Goal: Task Accomplishment & Management: Complete application form

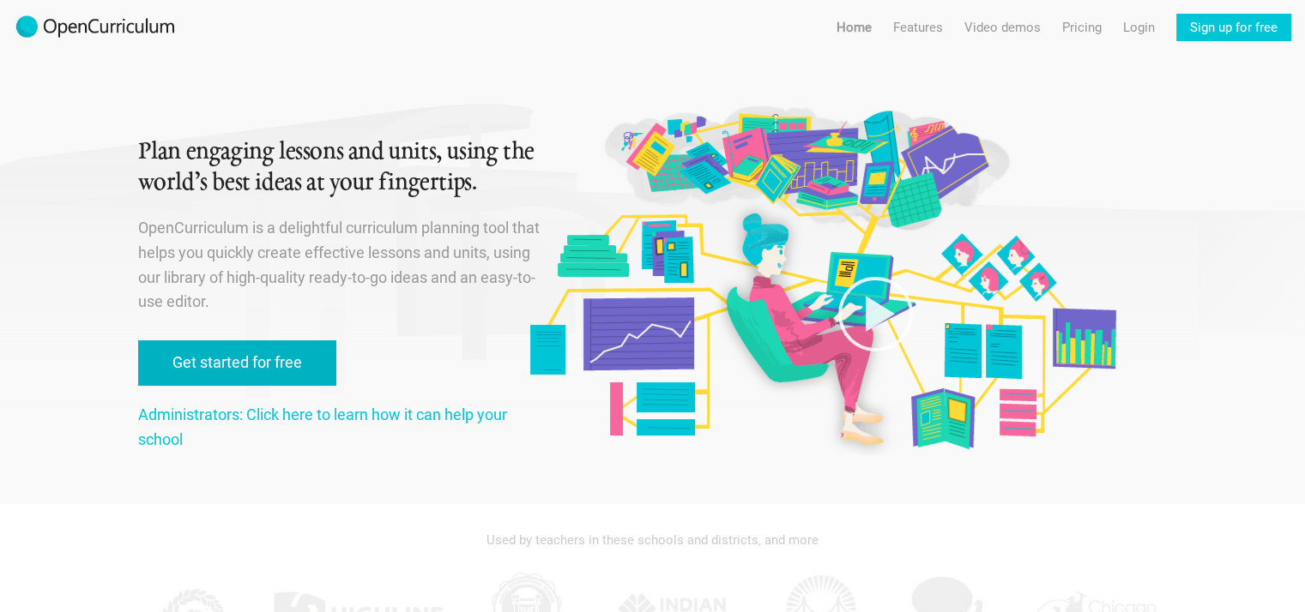
click at [233, 370] on link "Get started for free" at bounding box center [237, 362] width 198 height 45
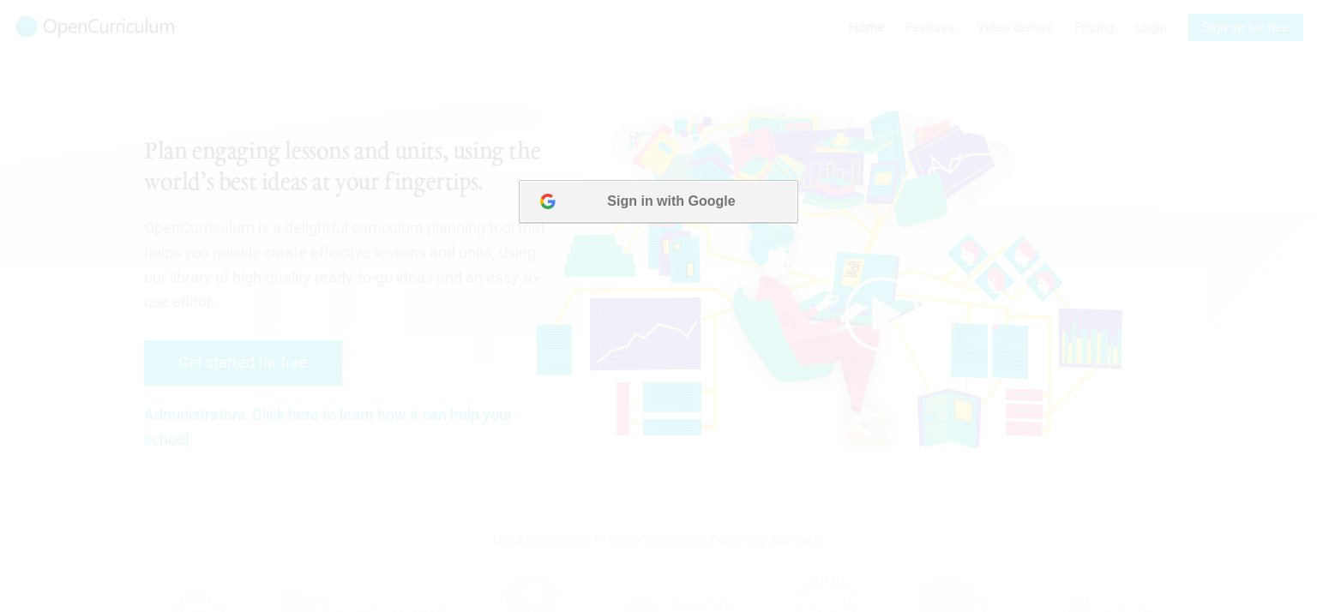
click at [624, 203] on button "Sign in with Google" at bounding box center [658, 201] width 279 height 43
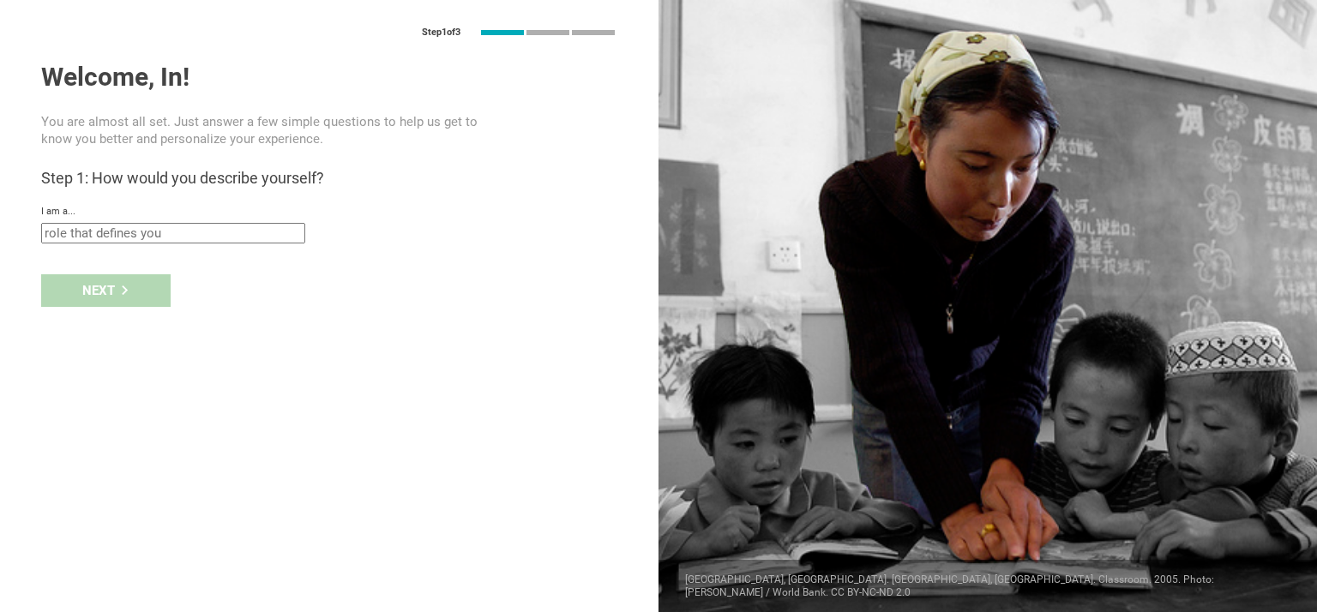
click at [192, 243] on input "text" at bounding box center [173, 233] width 264 height 21
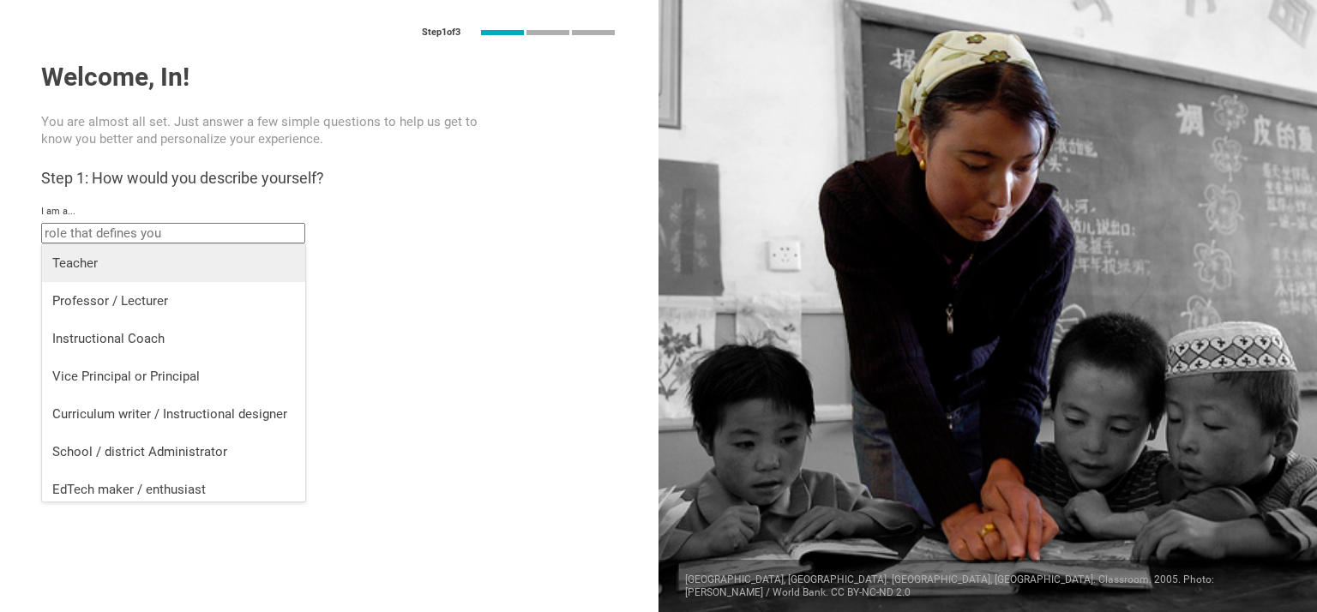
click at [73, 264] on div "Teacher" at bounding box center [173, 263] width 243 height 17
type input "Teacher"
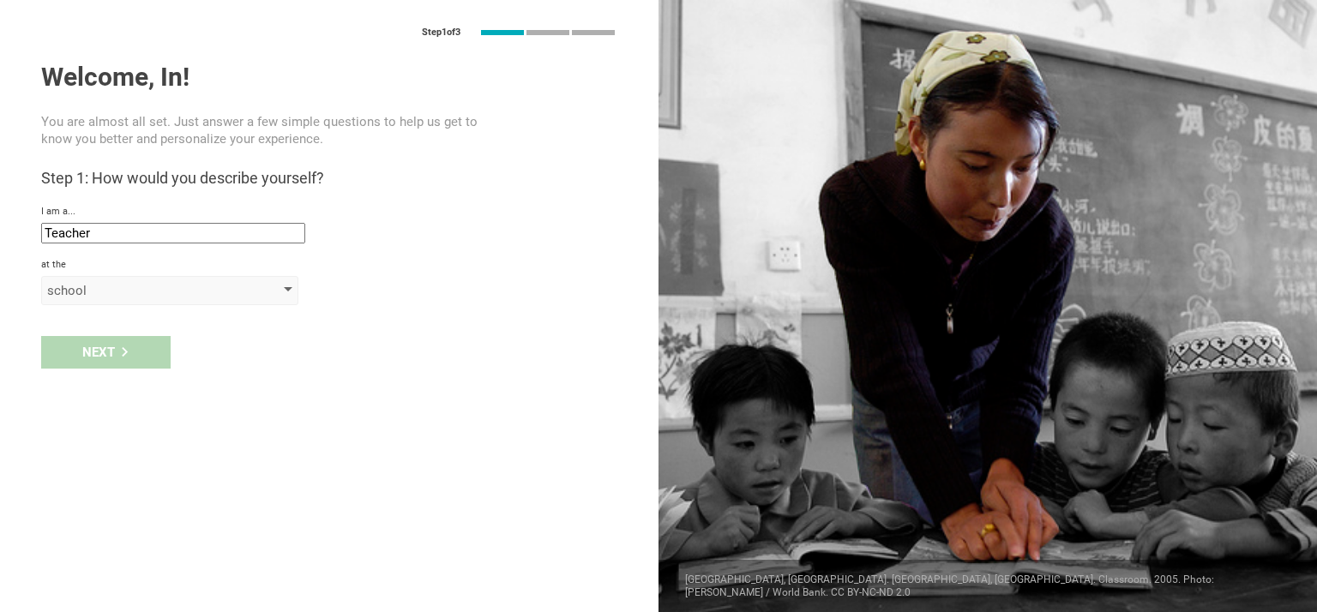
click at [288, 287] on div at bounding box center [288, 290] width 9 height 7
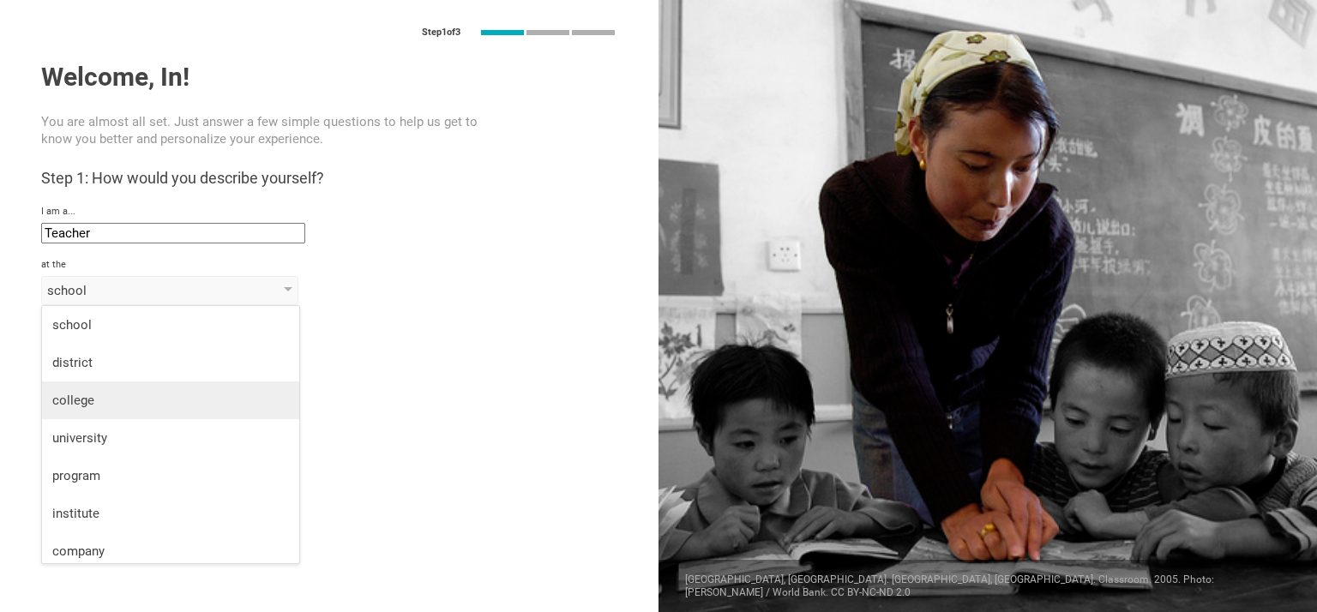
click at [82, 395] on div "college" at bounding box center [170, 400] width 237 height 17
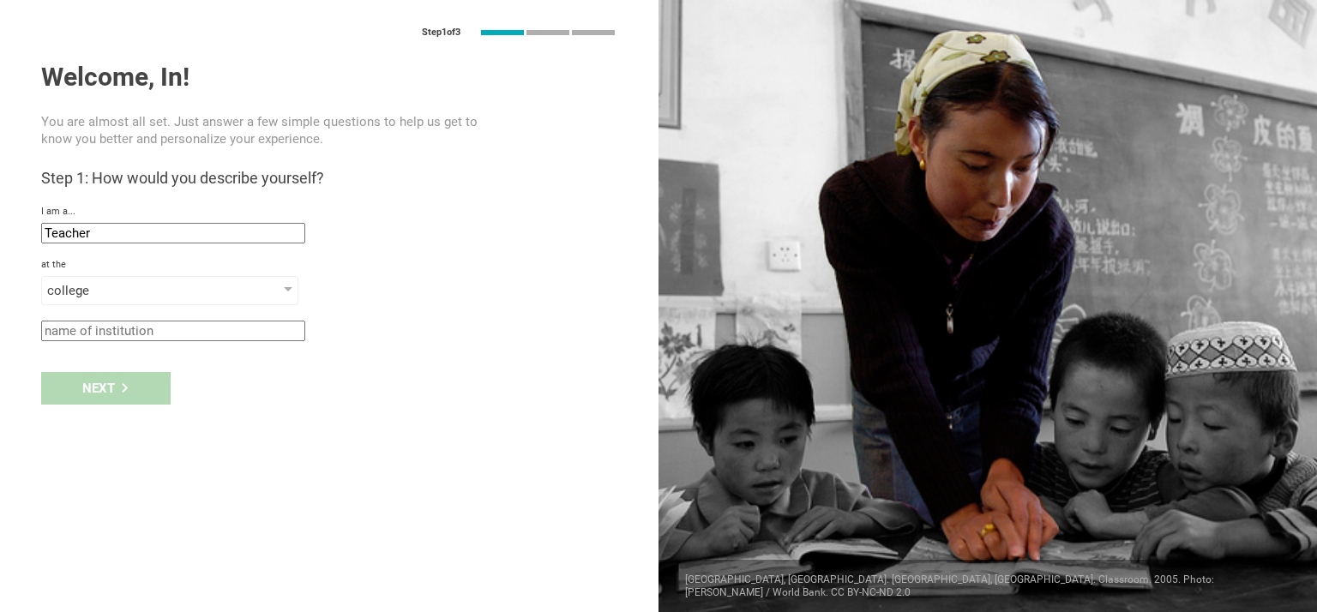
click at [82, 395] on div "Next" at bounding box center [329, 388] width 659 height 53
click at [93, 392] on div "Next" at bounding box center [329, 388] width 659 height 53
click at [183, 332] on input "text" at bounding box center [173, 331] width 264 height 21
type input "vencedores"
click at [104, 383] on div "Next" at bounding box center [106, 388] width 130 height 33
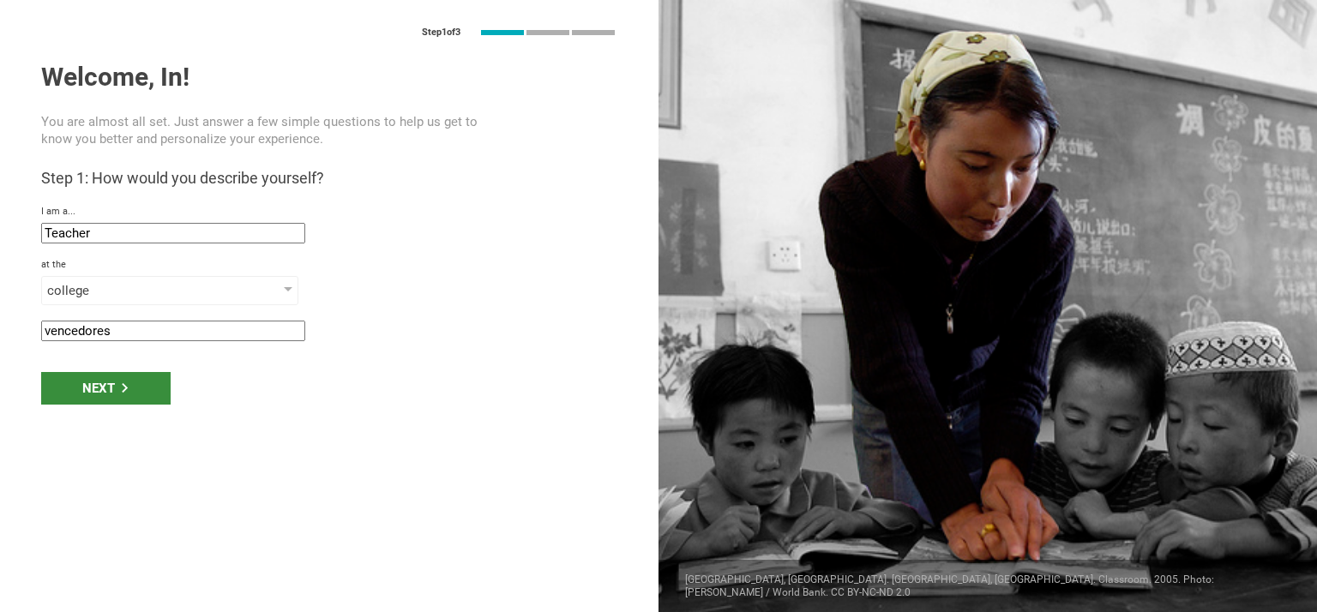
type input "Quito, Ecuador"
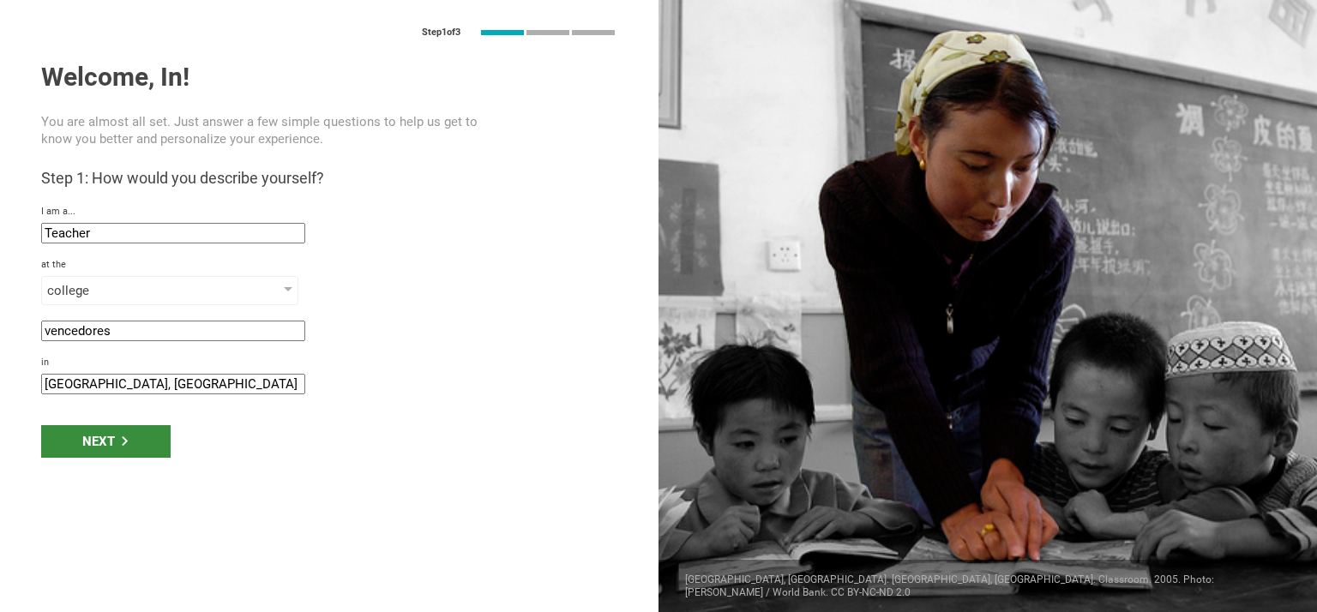
click at [102, 437] on div "Next" at bounding box center [106, 441] width 130 height 33
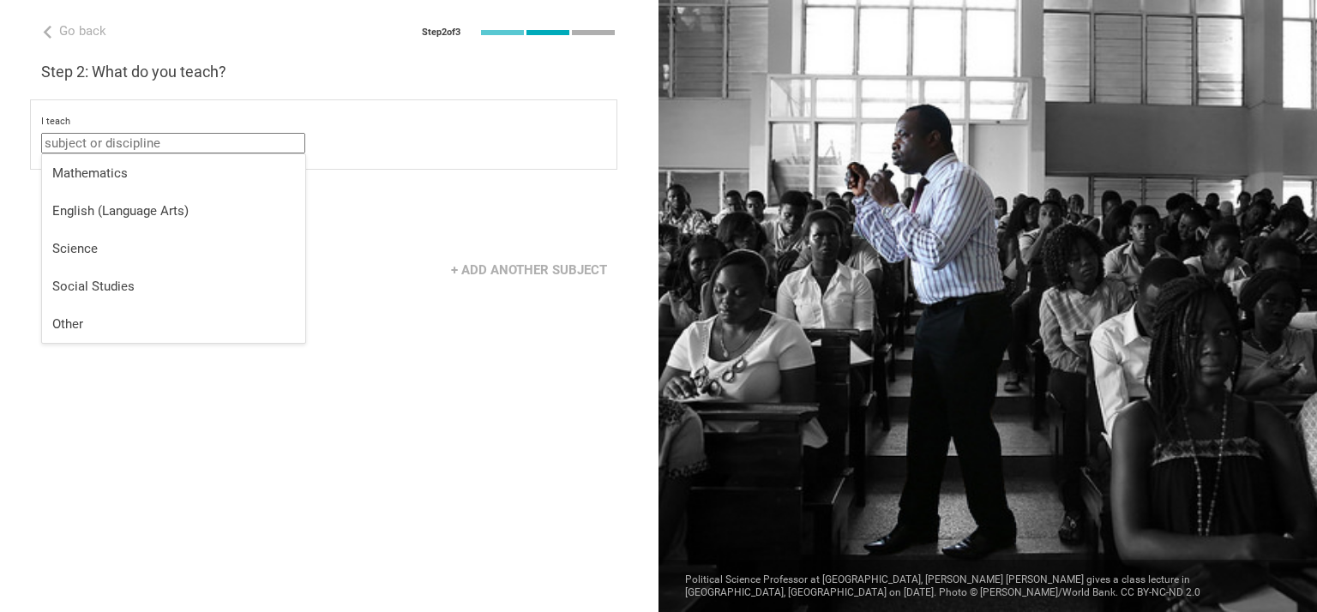
click at [192, 142] on input "text" at bounding box center [173, 143] width 264 height 21
click at [64, 208] on div "English (Language Arts)" at bounding box center [173, 210] width 243 height 17
type input "English (Language Arts)"
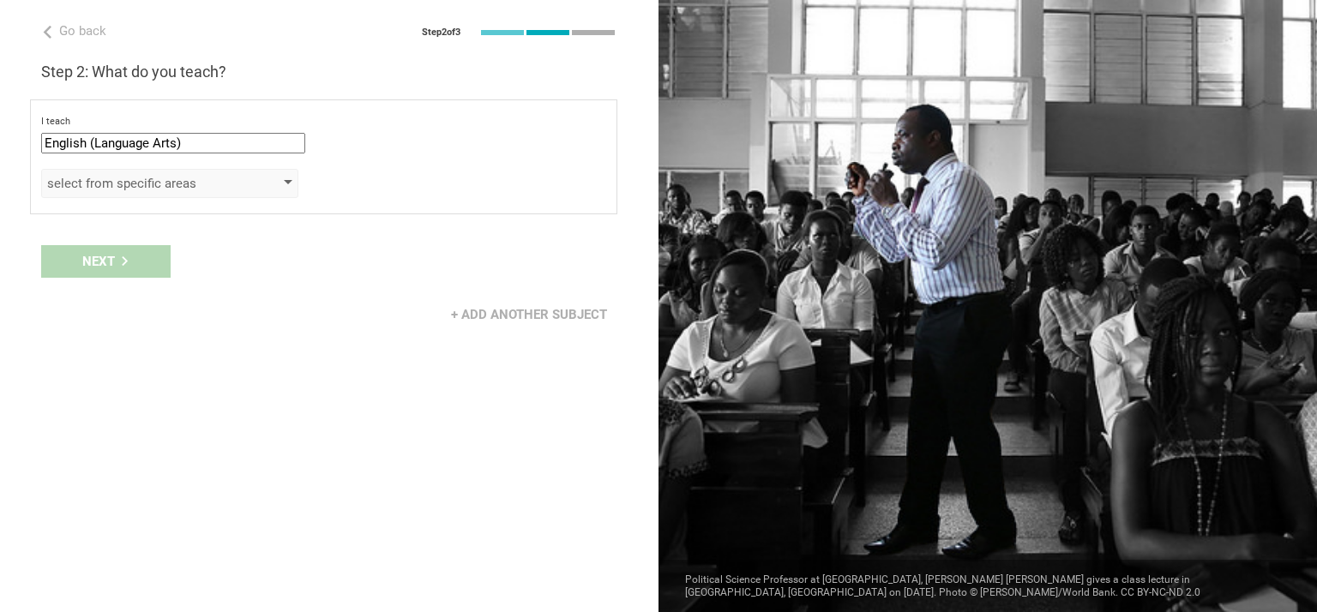
click at [288, 184] on div at bounding box center [288, 183] width 9 height 7
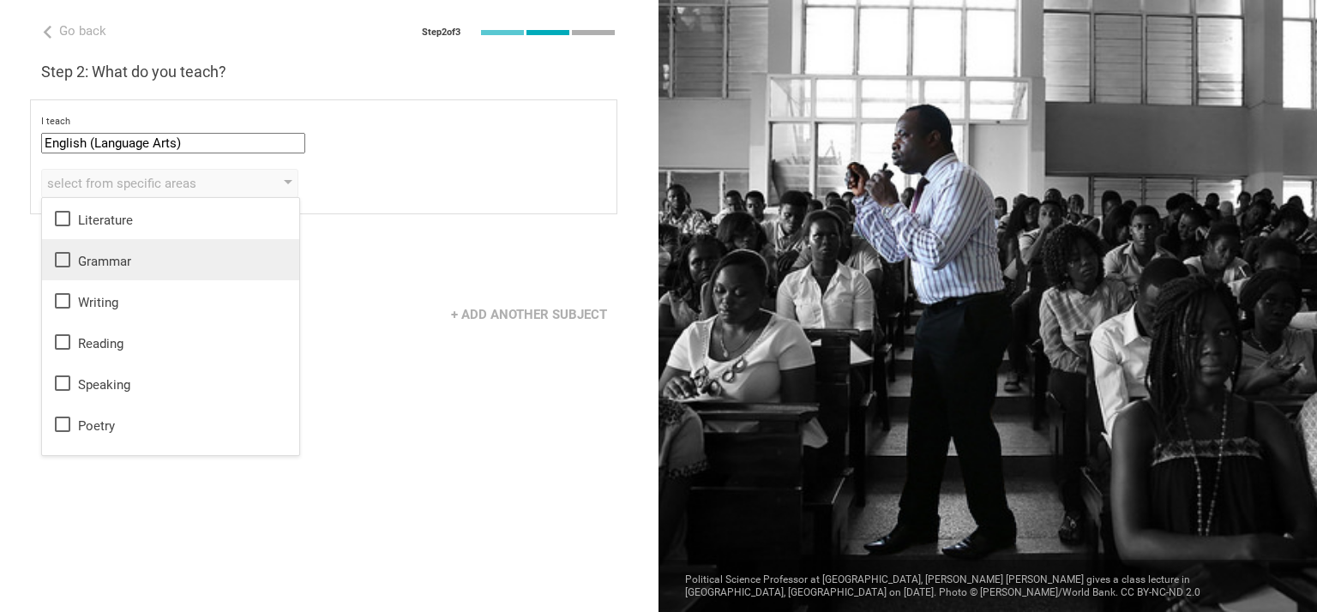
click at [63, 258] on icon at bounding box center [62, 260] width 21 height 21
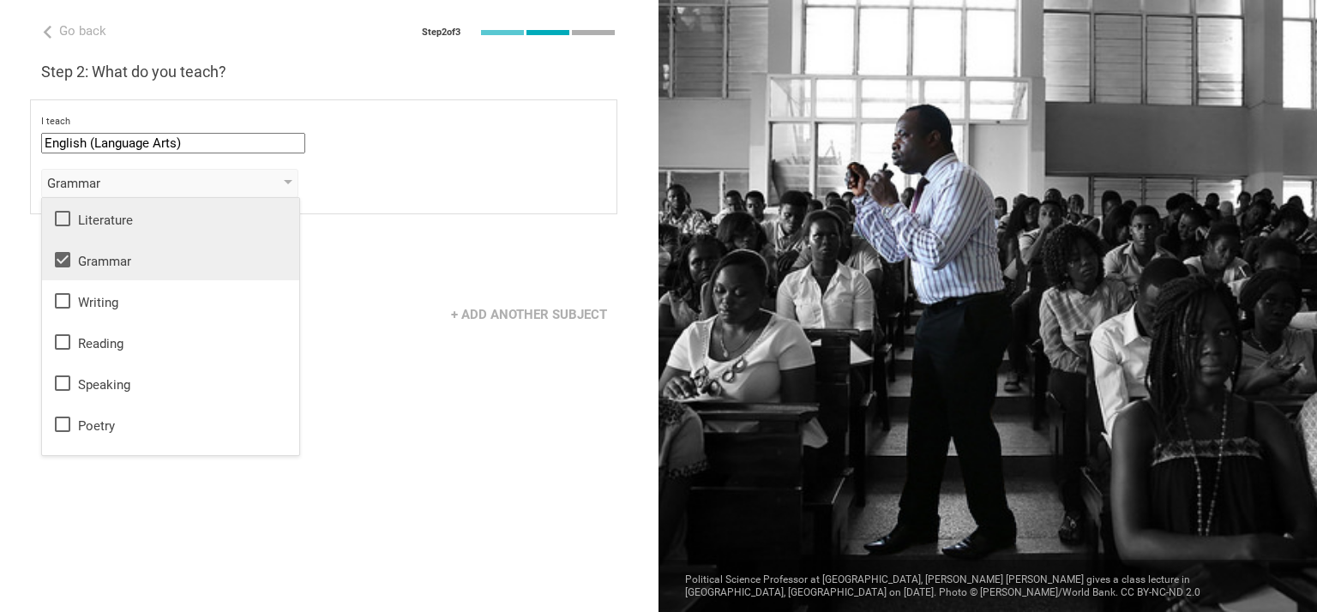
click at [61, 223] on icon at bounding box center [62, 218] width 21 height 21
click at [59, 298] on icon at bounding box center [62, 301] width 21 height 21
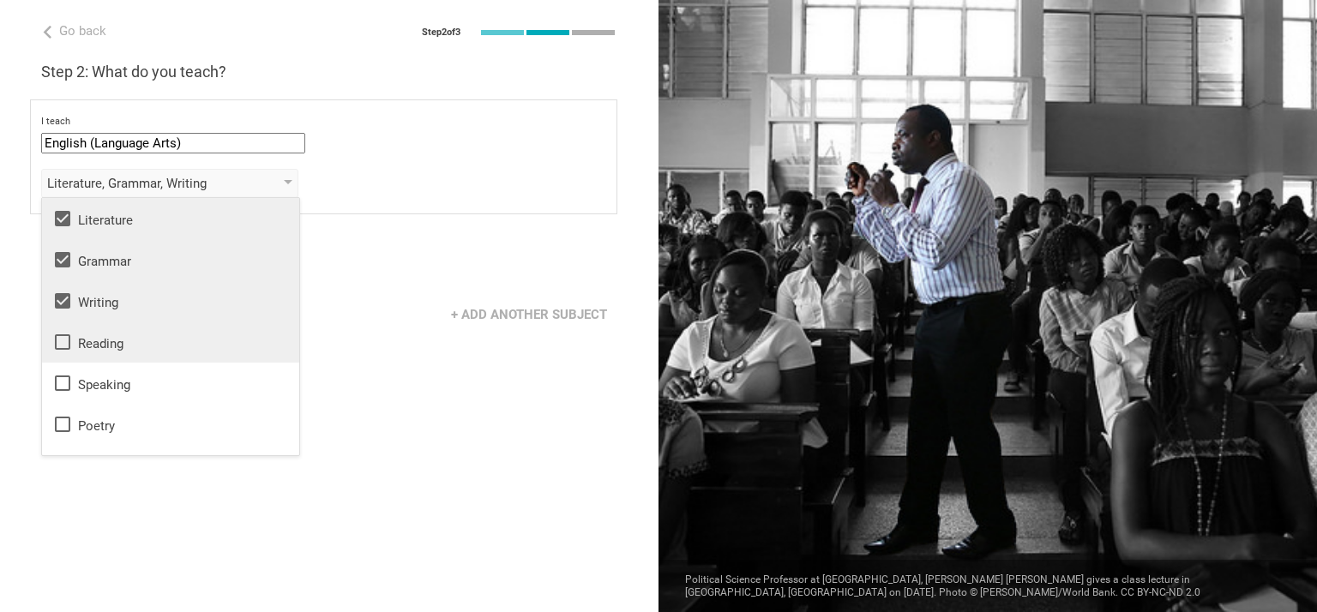
click at [58, 338] on icon at bounding box center [62, 342] width 21 height 21
click at [70, 385] on icon at bounding box center [62, 383] width 21 height 21
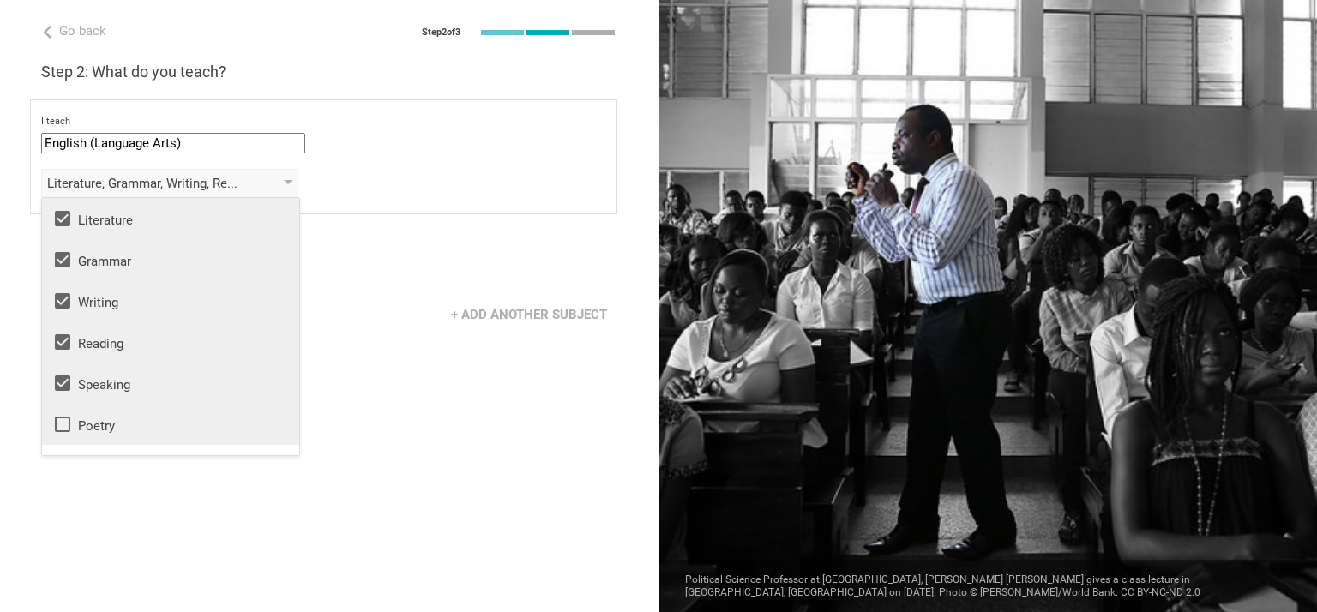
click at [65, 421] on icon at bounding box center [62, 424] width 21 height 21
click at [59, 435] on icon at bounding box center [62, 435] width 21 height 21
click at [326, 329] on div "+ Add another subject" at bounding box center [329, 314] width 659 height 53
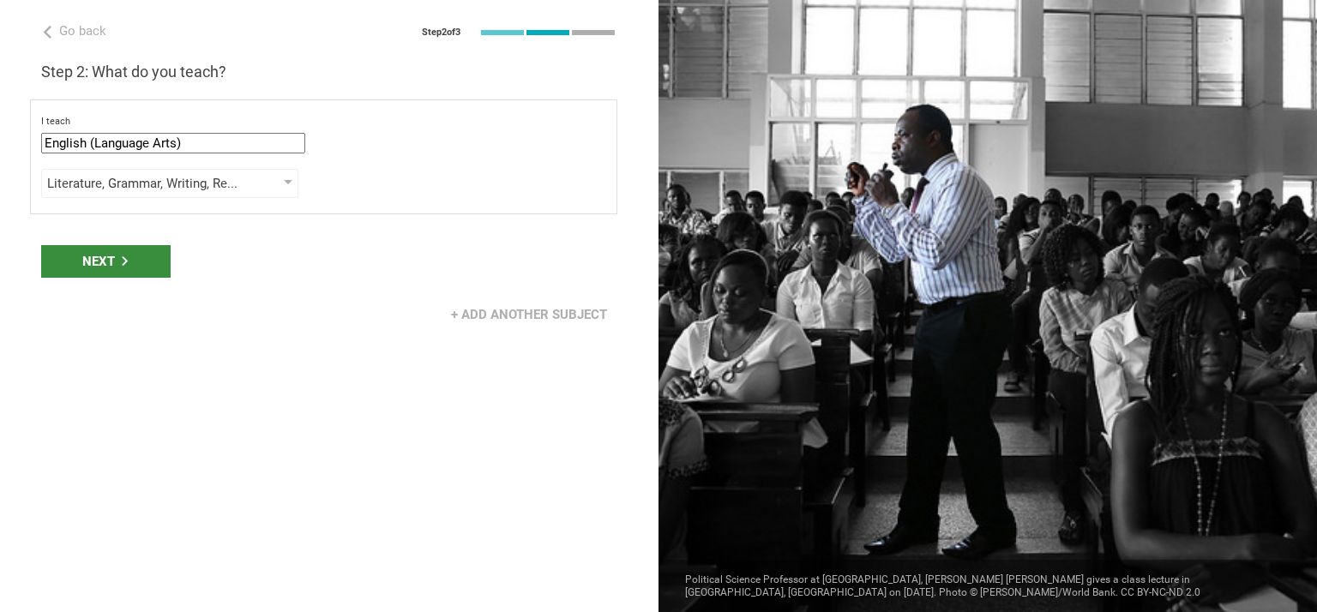
click at [122, 258] on icon at bounding box center [124, 260] width 9 height 9
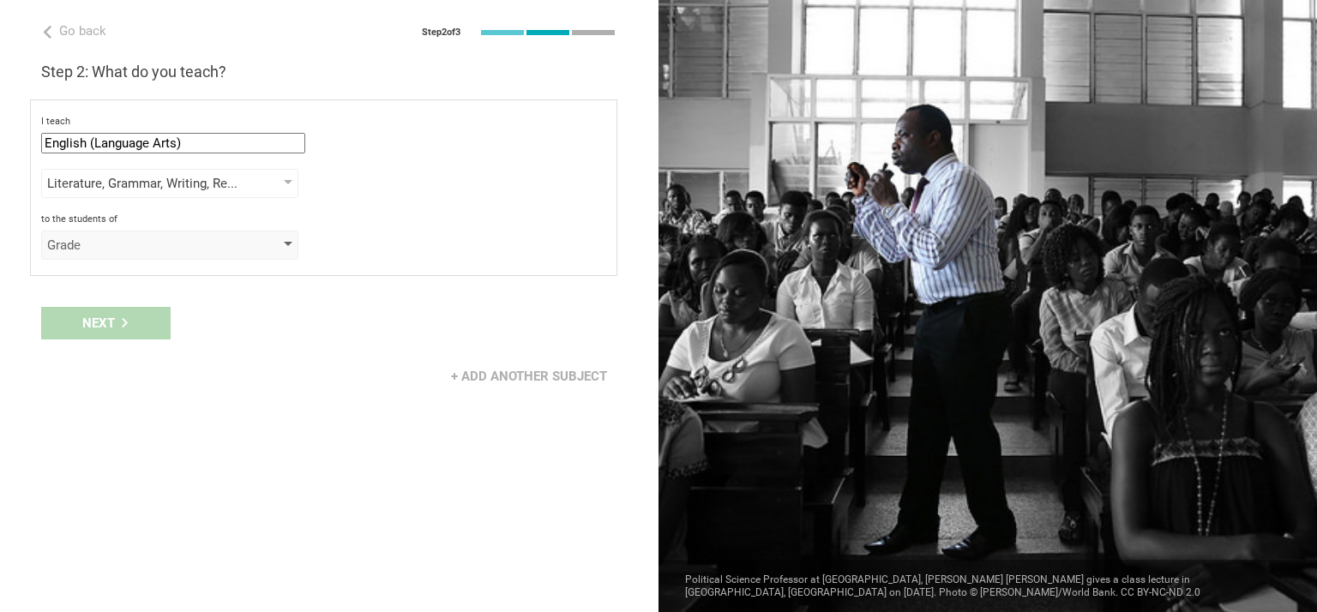
click at [291, 242] on div at bounding box center [288, 245] width 9 height 7
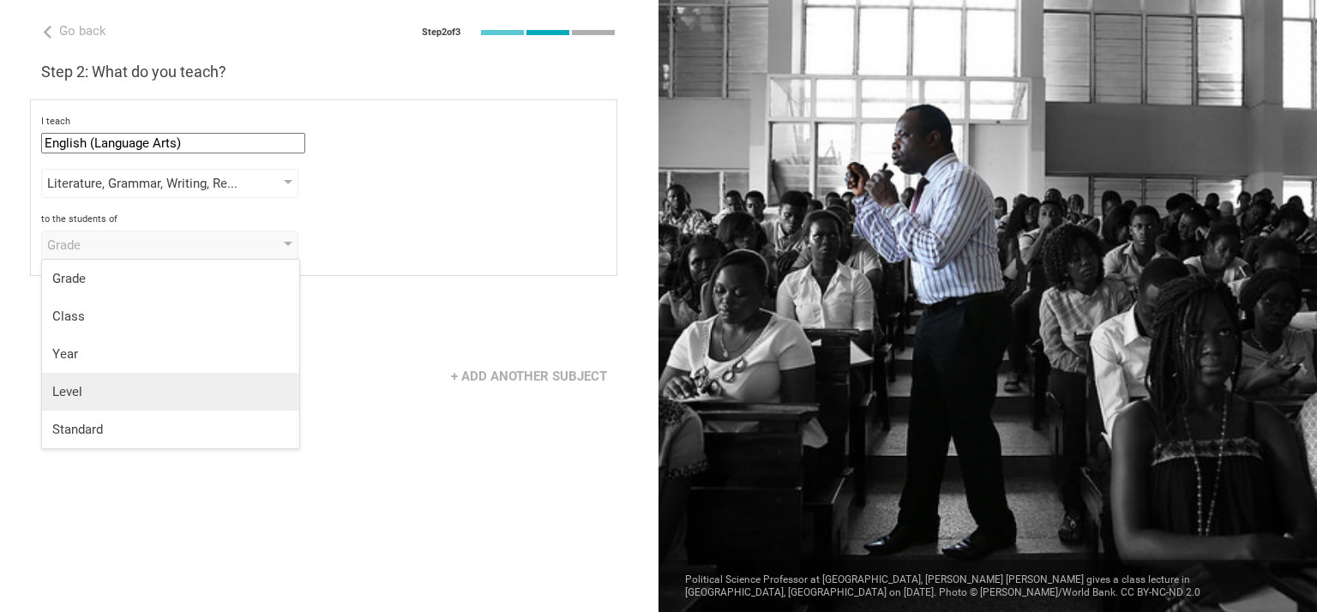
click at [72, 390] on div "Level" at bounding box center [170, 391] width 237 height 17
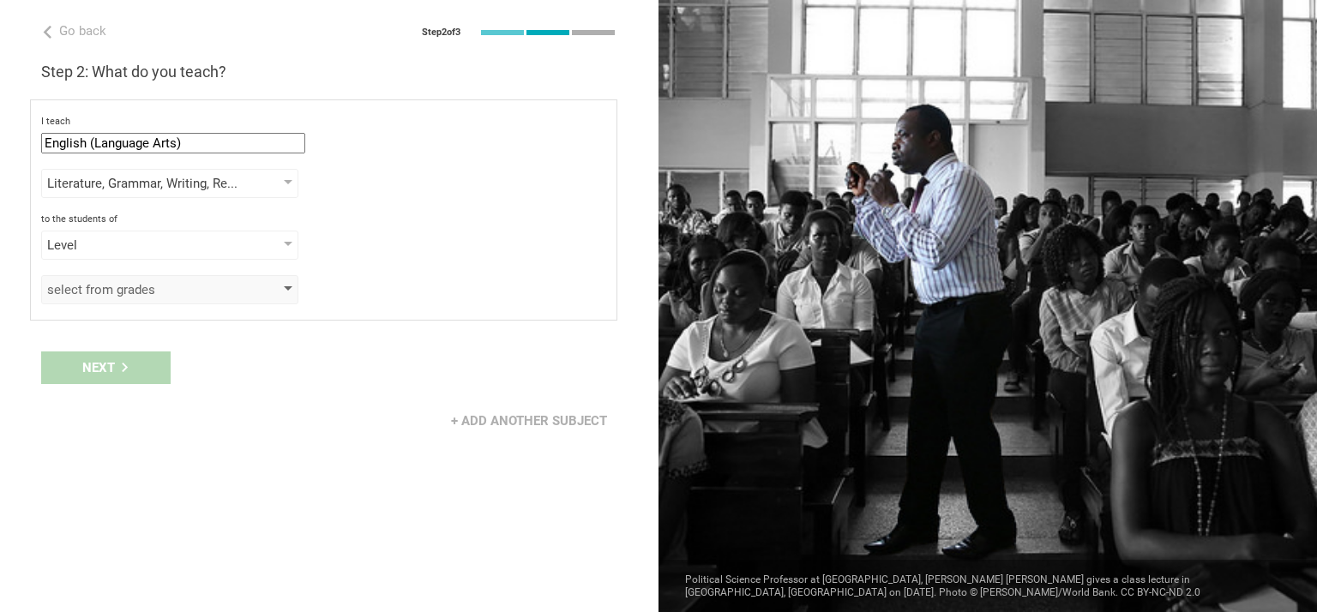
click at [290, 286] on div at bounding box center [288, 289] width 9 height 7
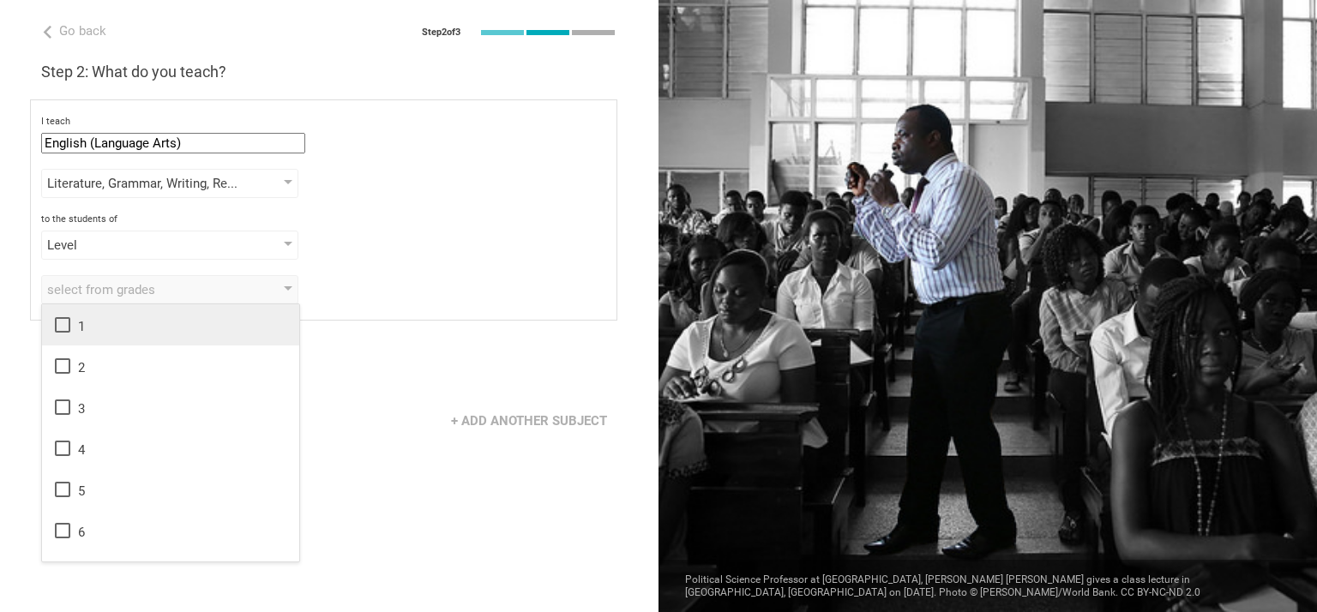
click at [63, 319] on icon at bounding box center [62, 325] width 21 height 21
click at [56, 363] on icon at bounding box center [62, 366] width 15 height 15
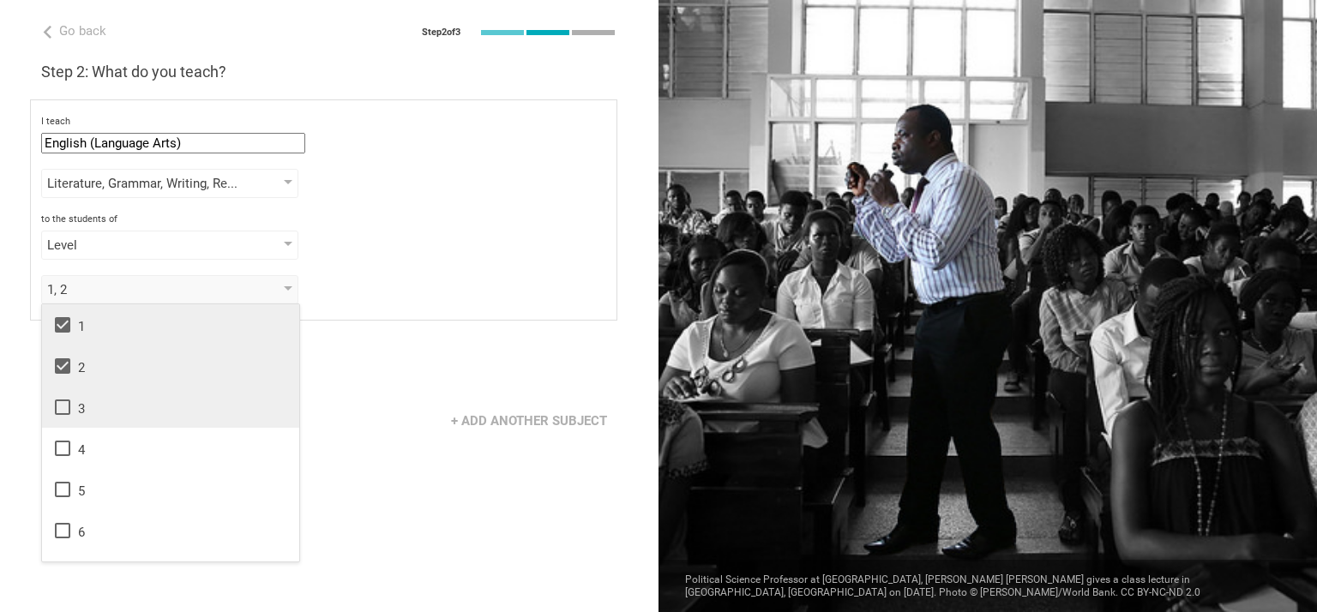
click at [60, 407] on icon at bounding box center [62, 407] width 21 height 21
click at [62, 449] on icon at bounding box center [62, 448] width 21 height 21
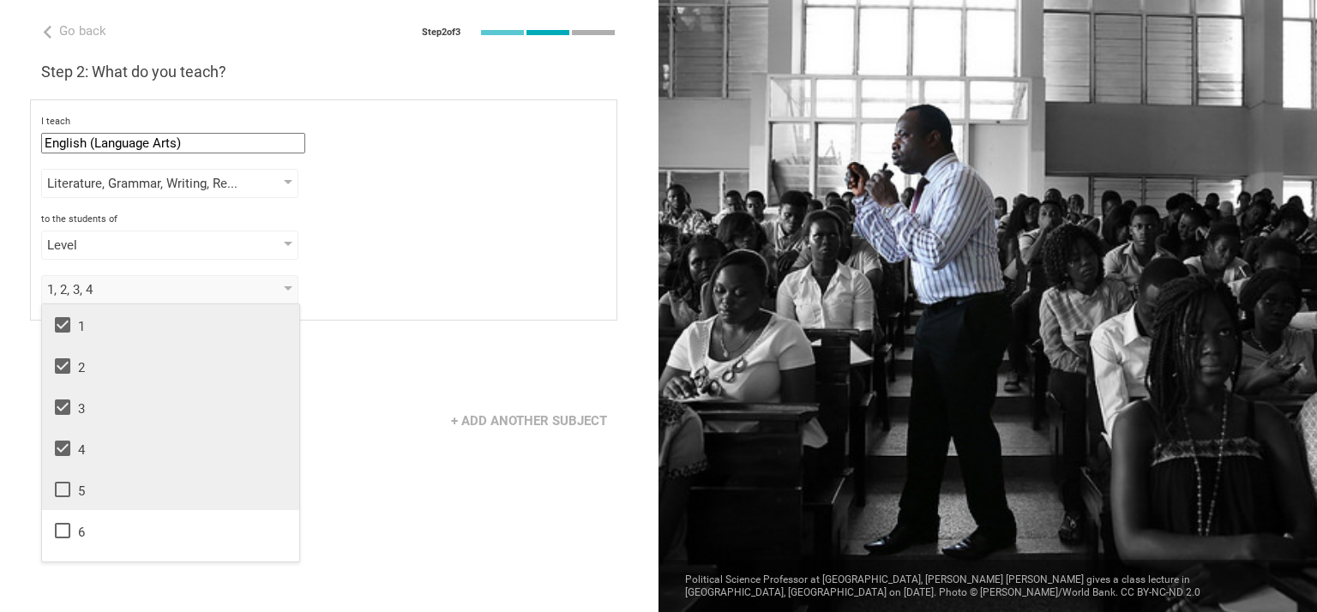
click at [59, 484] on icon at bounding box center [62, 489] width 21 height 21
click at [68, 527] on icon at bounding box center [62, 531] width 21 height 21
click at [63, 322] on icon at bounding box center [62, 324] width 15 height 15
click at [63, 369] on icon at bounding box center [62, 366] width 15 height 15
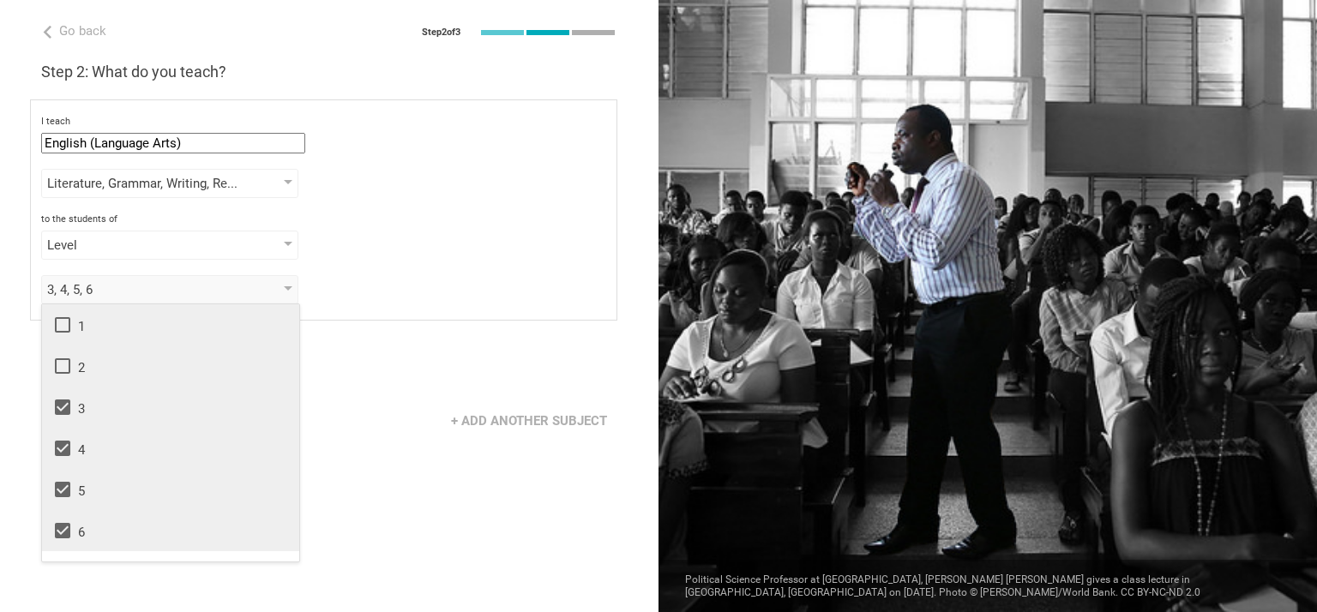
click at [65, 413] on icon at bounding box center [62, 407] width 15 height 15
click at [65, 440] on icon at bounding box center [62, 448] width 21 height 21
click at [65, 491] on icon at bounding box center [62, 489] width 15 height 15
click at [65, 527] on icon at bounding box center [62, 531] width 21 height 21
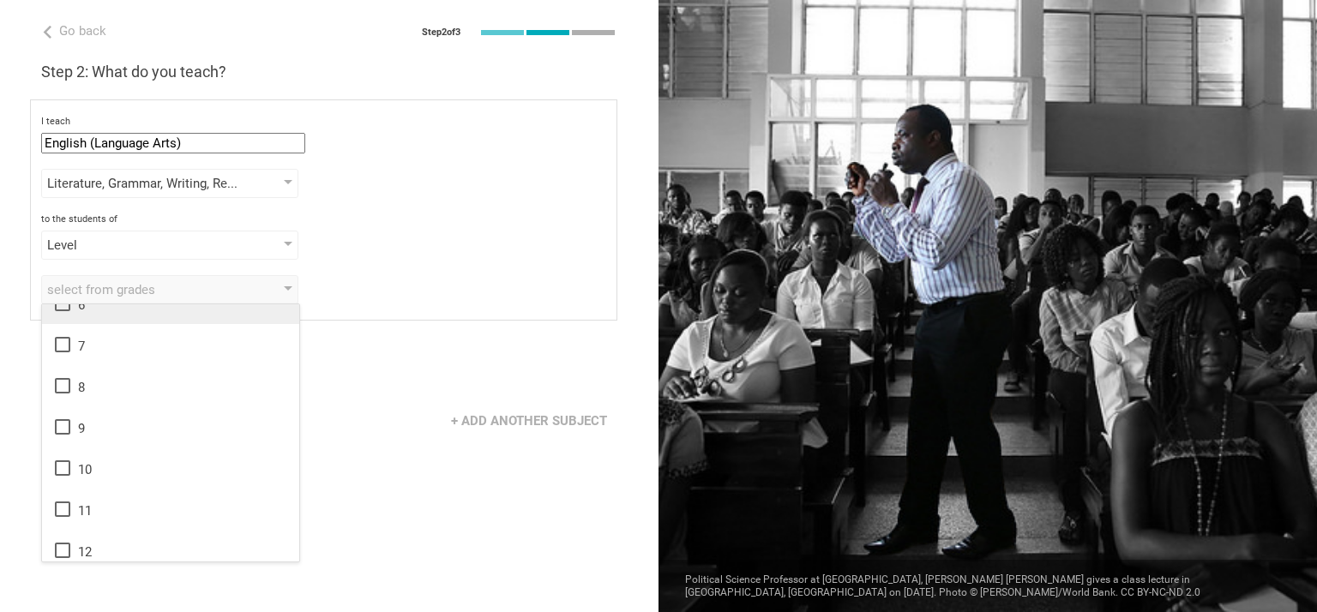
scroll to position [278, 0]
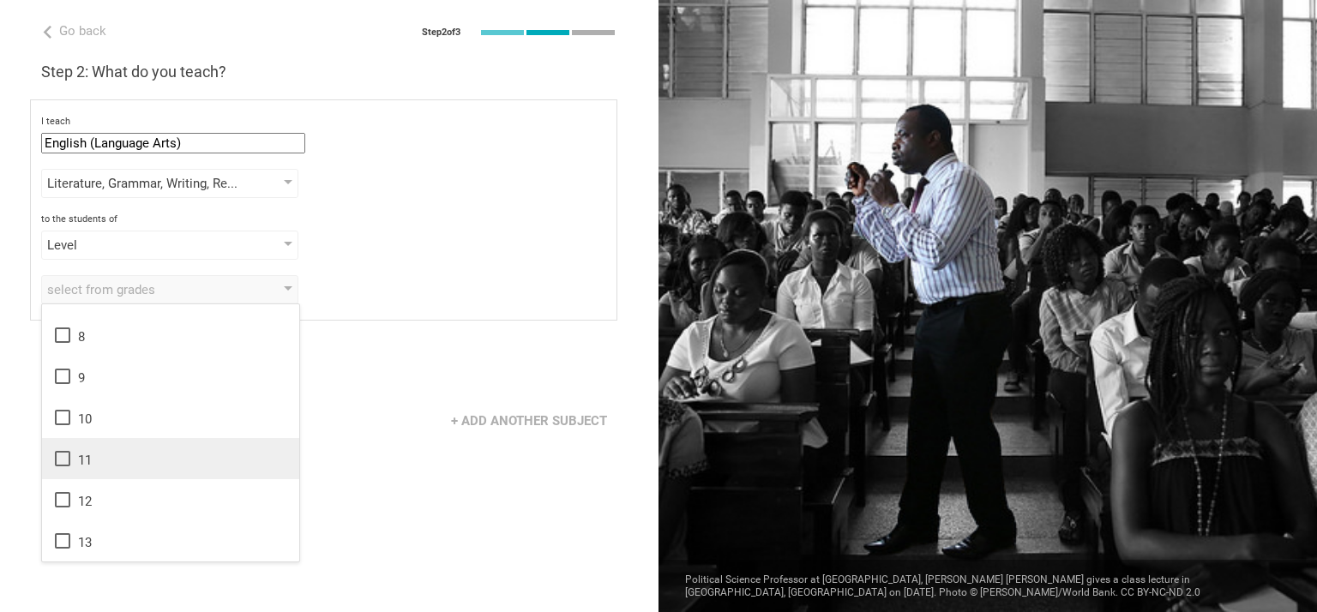
click at [63, 461] on icon at bounding box center [62, 459] width 21 height 21
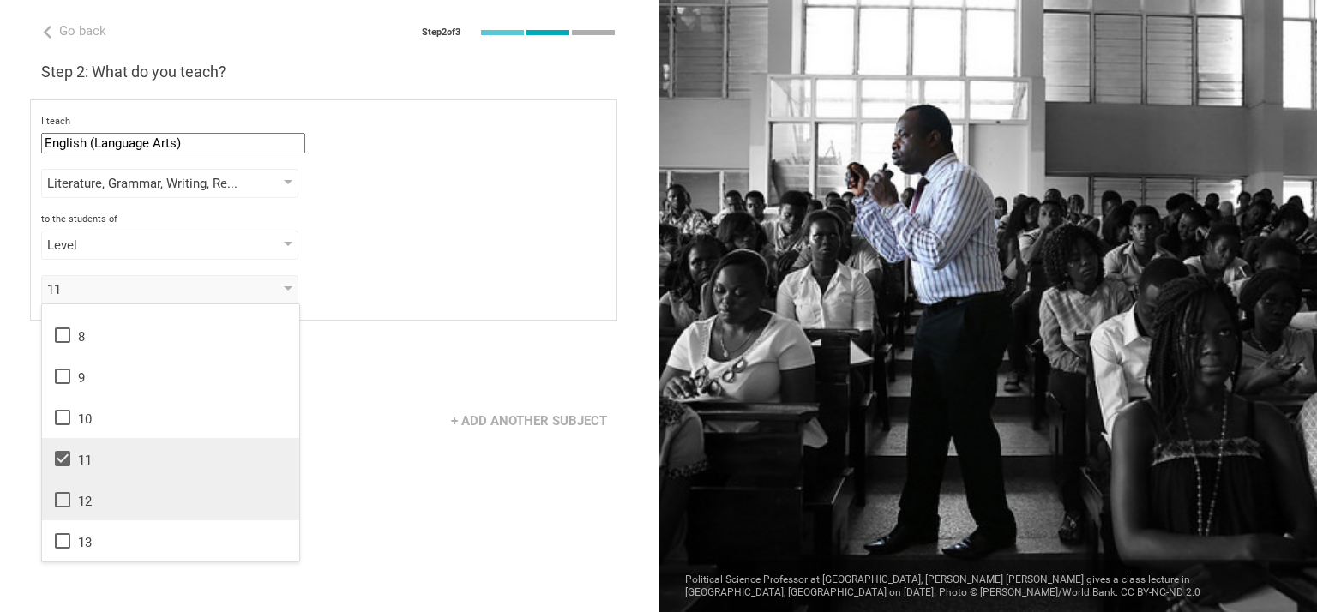
click at [69, 497] on icon at bounding box center [62, 499] width 15 height 15
click at [65, 538] on icon at bounding box center [62, 541] width 21 height 21
click at [336, 448] on div "Go back Step 2 of 3 Welcome, In! You are almost all set. Just answer a few simp…" at bounding box center [329, 306] width 659 height 612
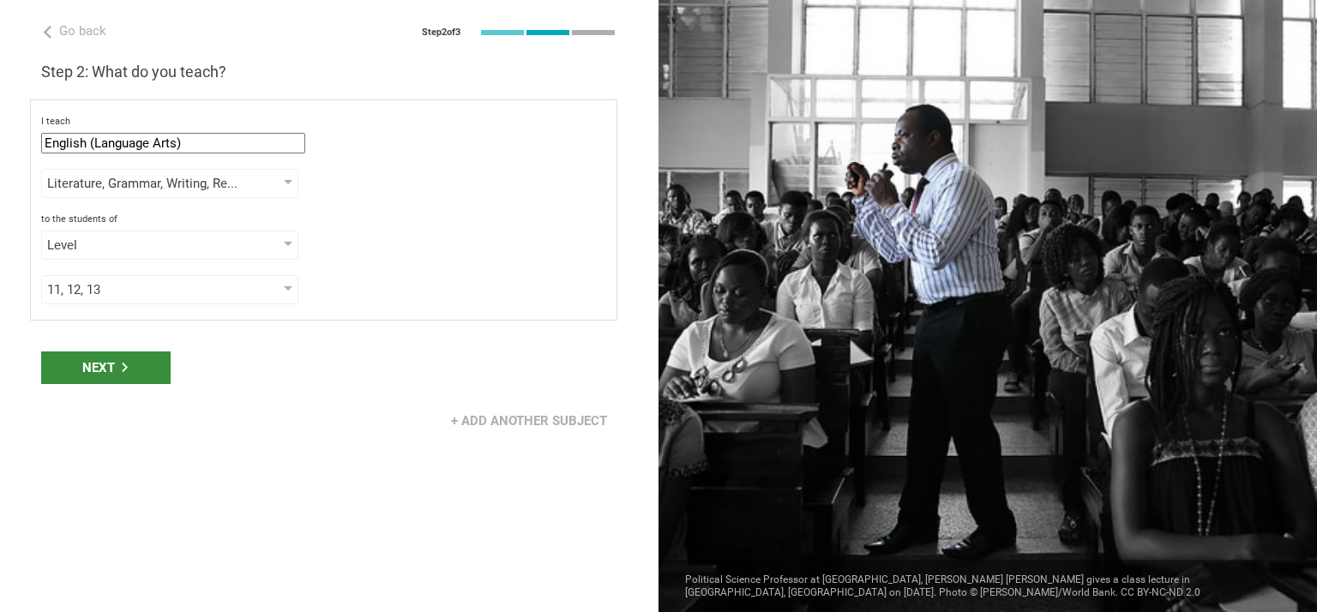
click at [89, 362] on div "Next" at bounding box center [106, 368] width 130 height 33
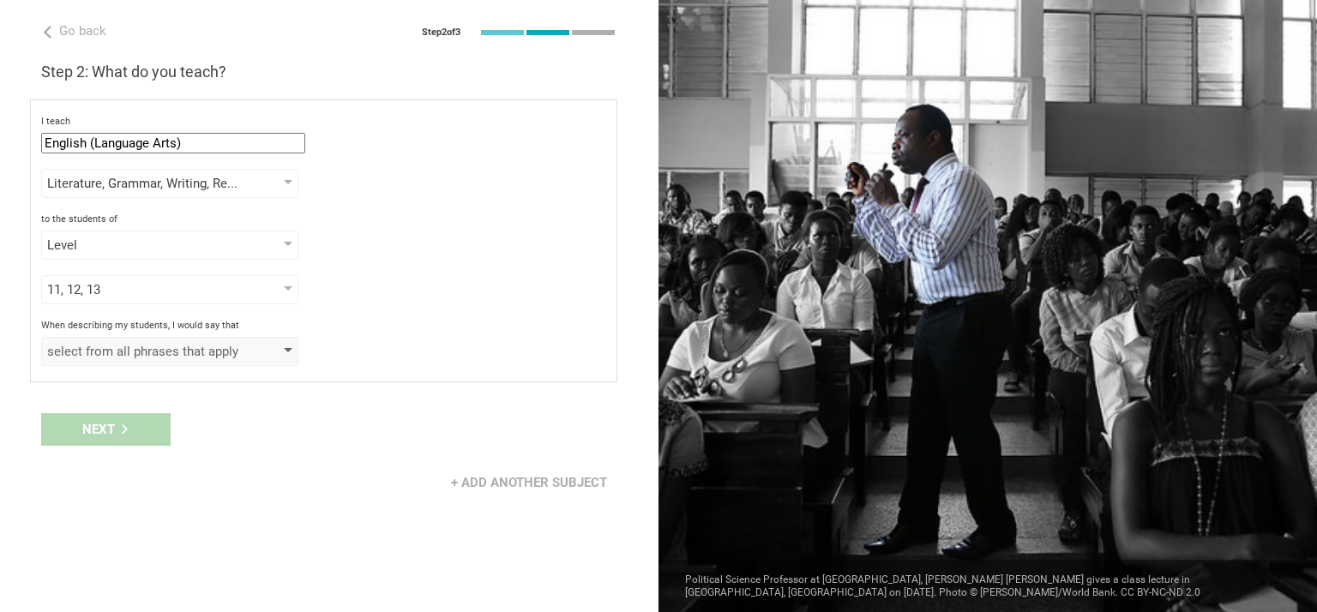
click at [288, 348] on div at bounding box center [288, 351] width 9 height 7
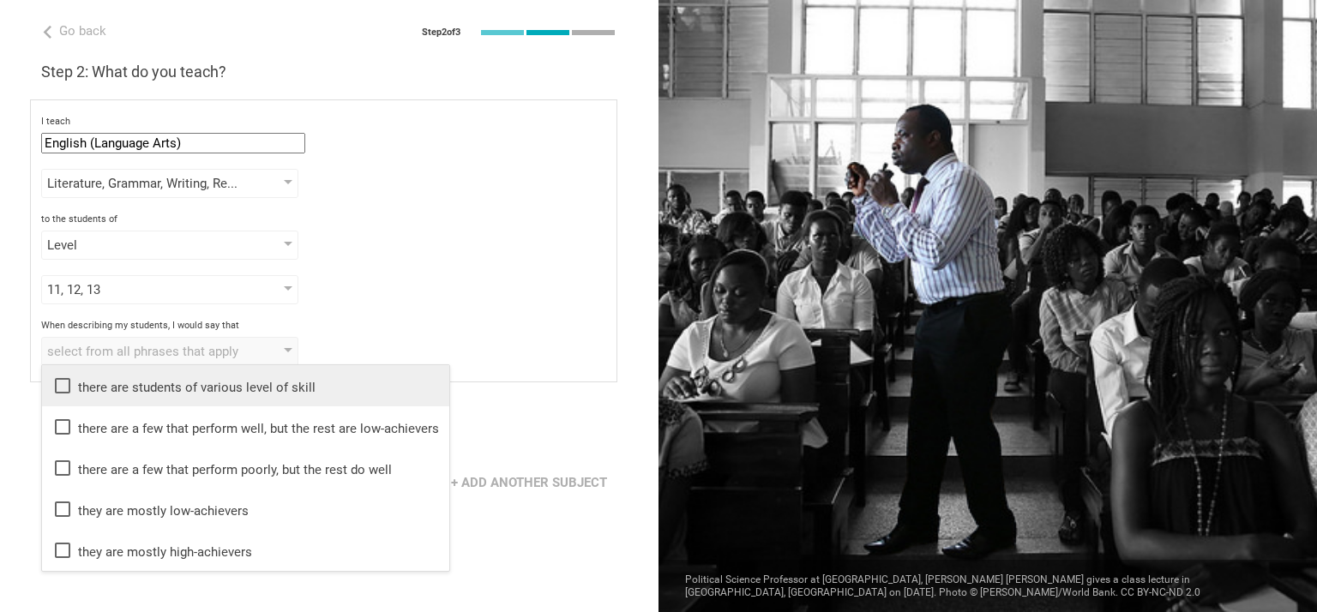
click at [68, 380] on icon at bounding box center [62, 386] width 21 height 21
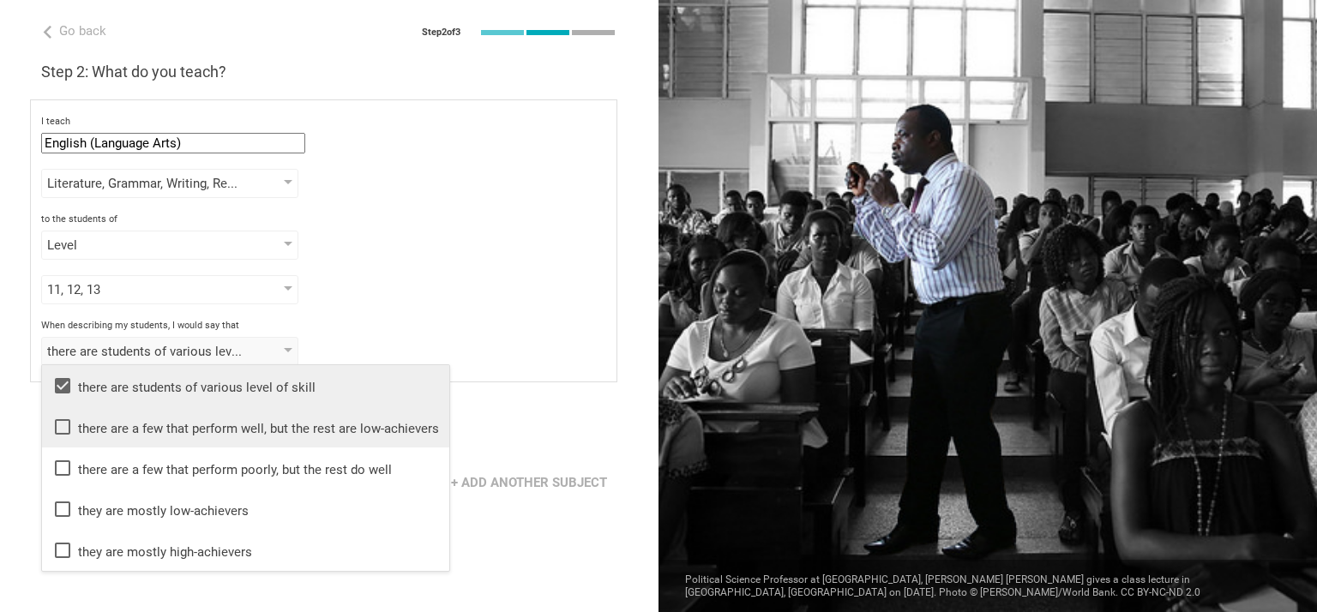
click at [63, 418] on icon at bounding box center [62, 427] width 21 height 21
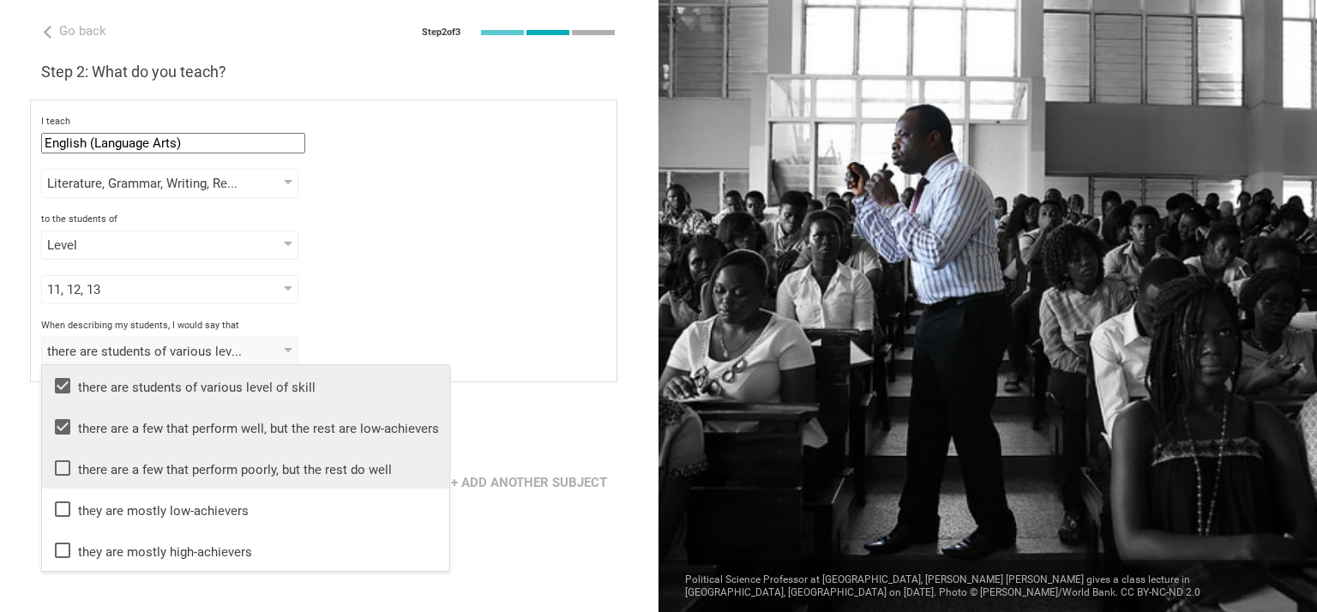
click at [64, 455] on li "there are a few that perform poorly, but the rest do well" at bounding box center [245, 468] width 407 height 41
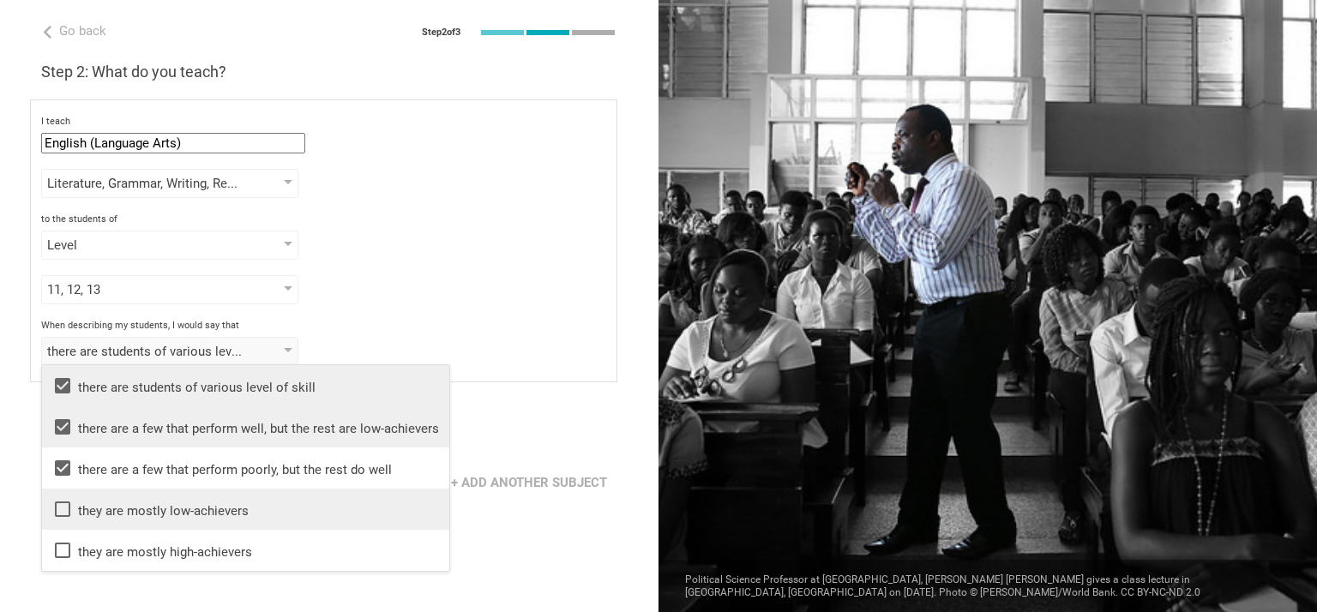
click at [62, 507] on icon at bounding box center [62, 509] width 21 height 21
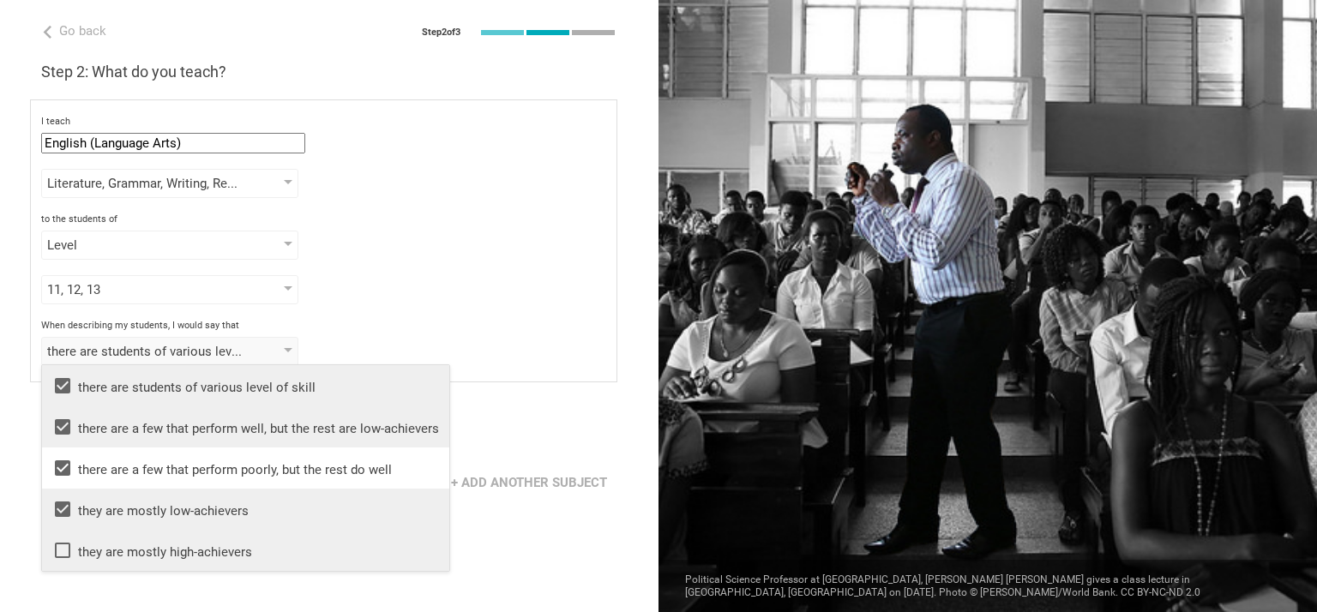
click at [64, 548] on icon at bounding box center [62, 550] width 21 height 21
click at [624, 407] on div "Next" at bounding box center [329, 429] width 659 height 53
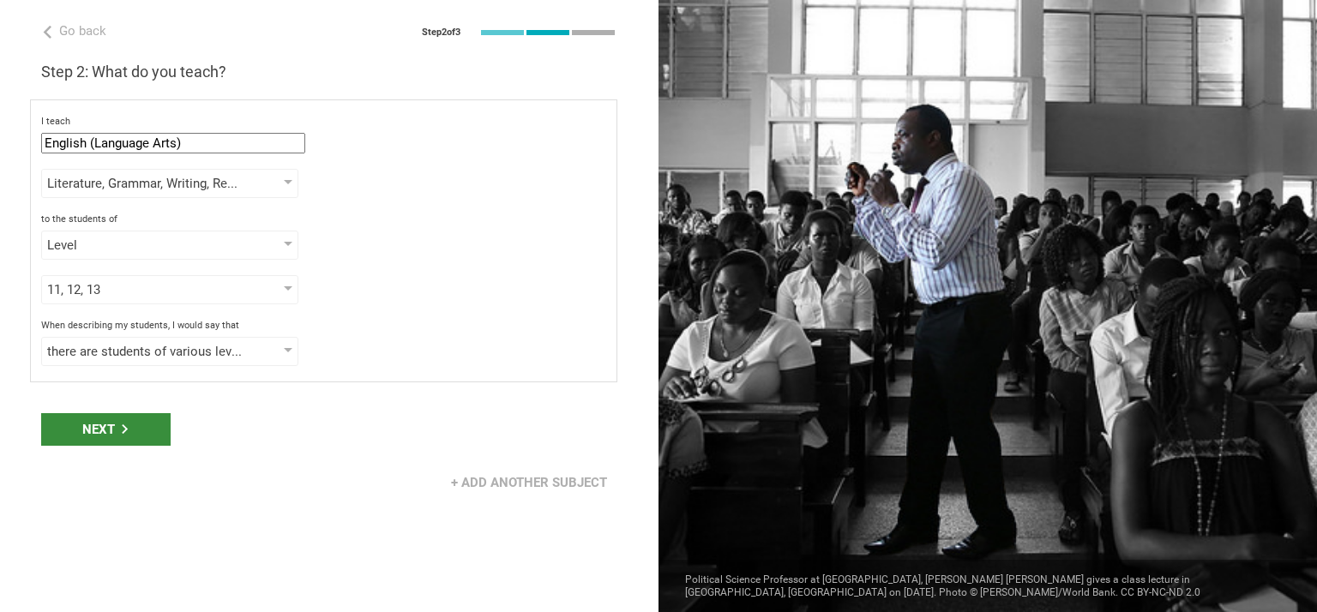
click at [100, 426] on div "Next" at bounding box center [106, 429] width 130 height 33
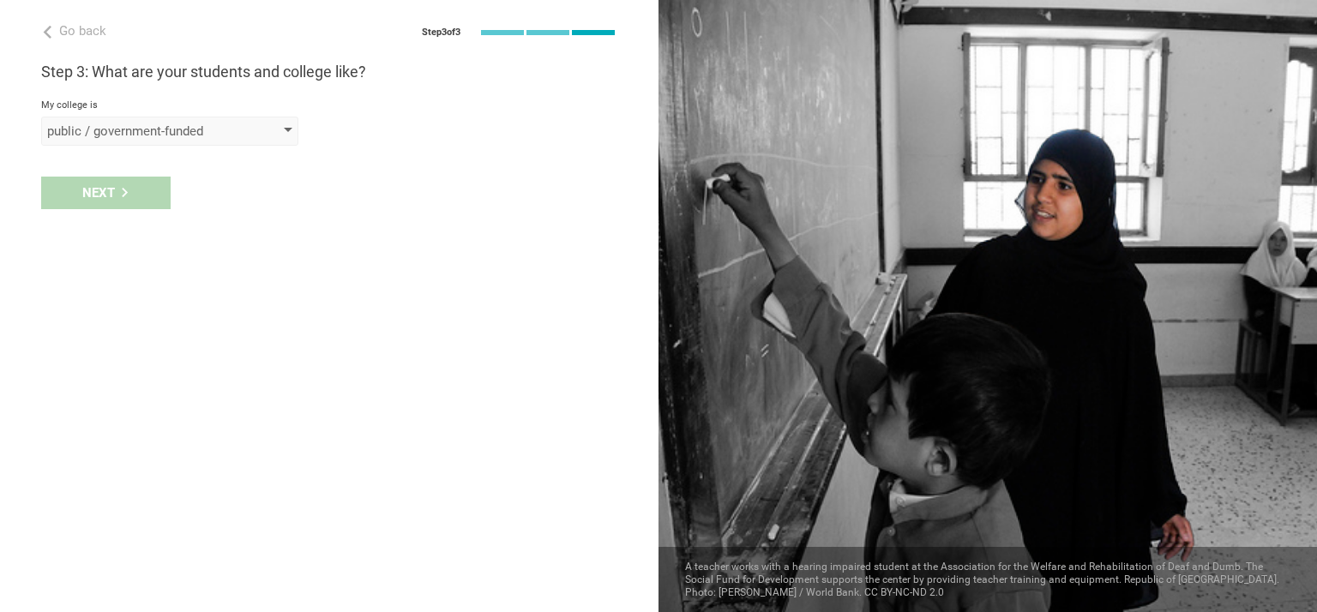
click at [286, 129] on div at bounding box center [288, 131] width 9 height 7
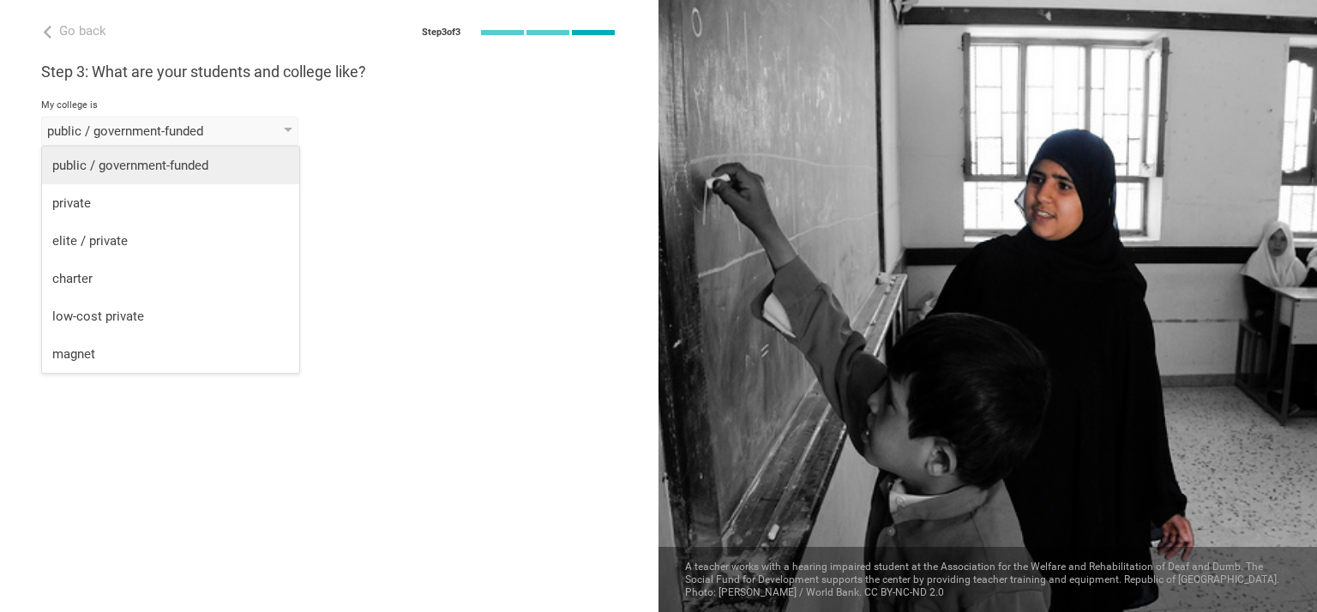
click at [124, 160] on div "public / government-funded" at bounding box center [170, 165] width 237 height 17
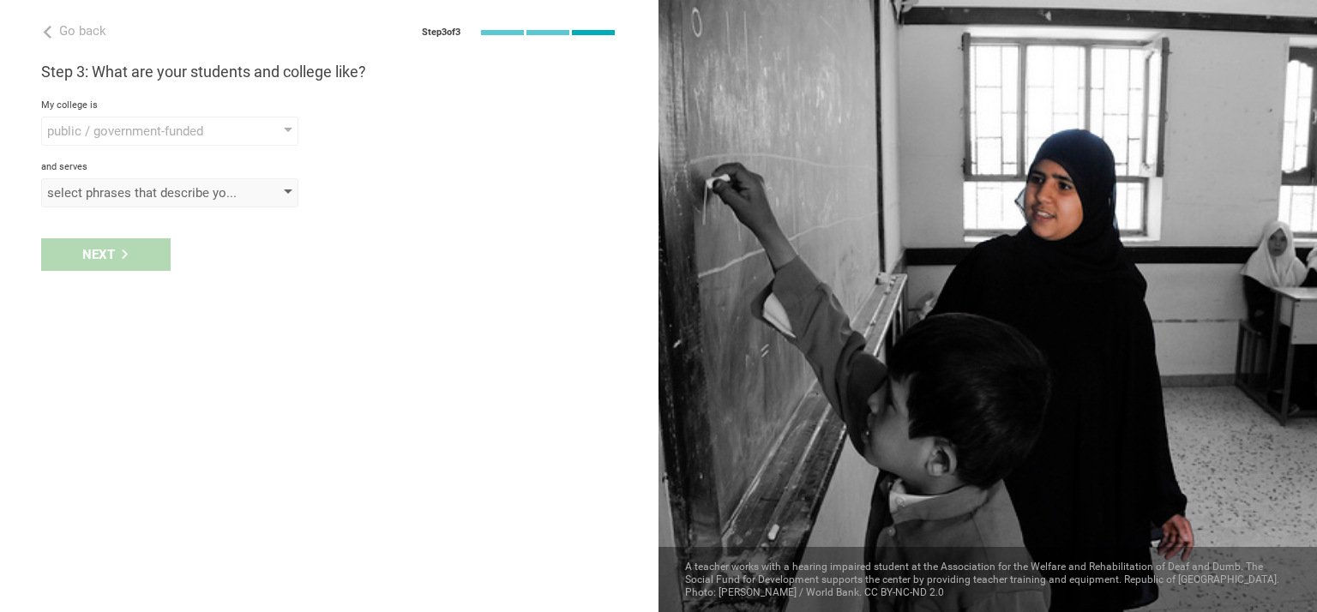
click at [288, 188] on div "select phrases that describe your student population" at bounding box center [169, 192] width 257 height 29
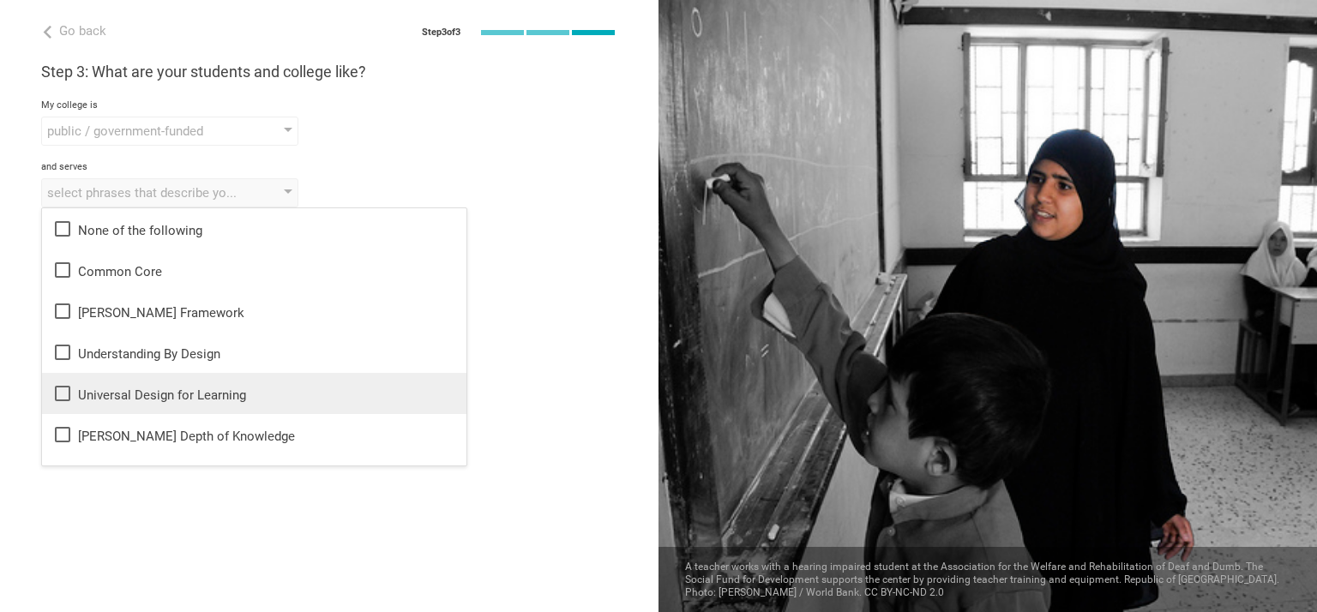
click at [66, 390] on icon at bounding box center [62, 393] width 21 height 21
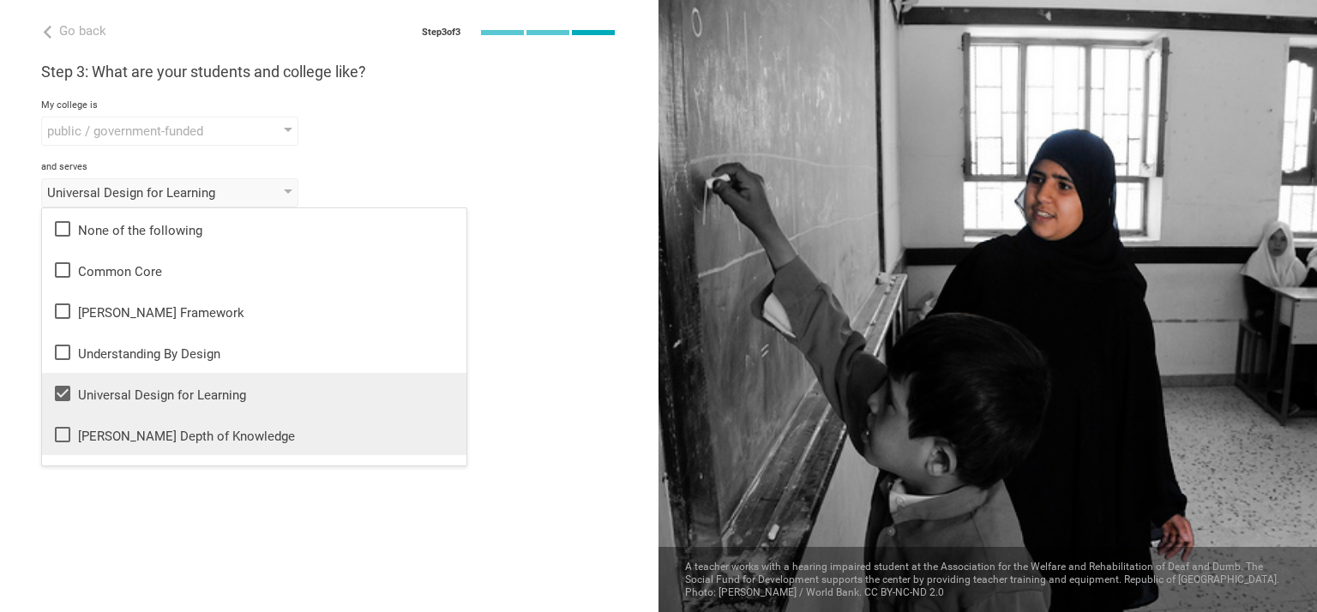
click at [64, 433] on icon at bounding box center [62, 435] width 21 height 21
click at [500, 318] on div "Go back Step 3 of 3 Welcome, In! You are almost all set. Just answer a few simp…" at bounding box center [329, 306] width 659 height 612
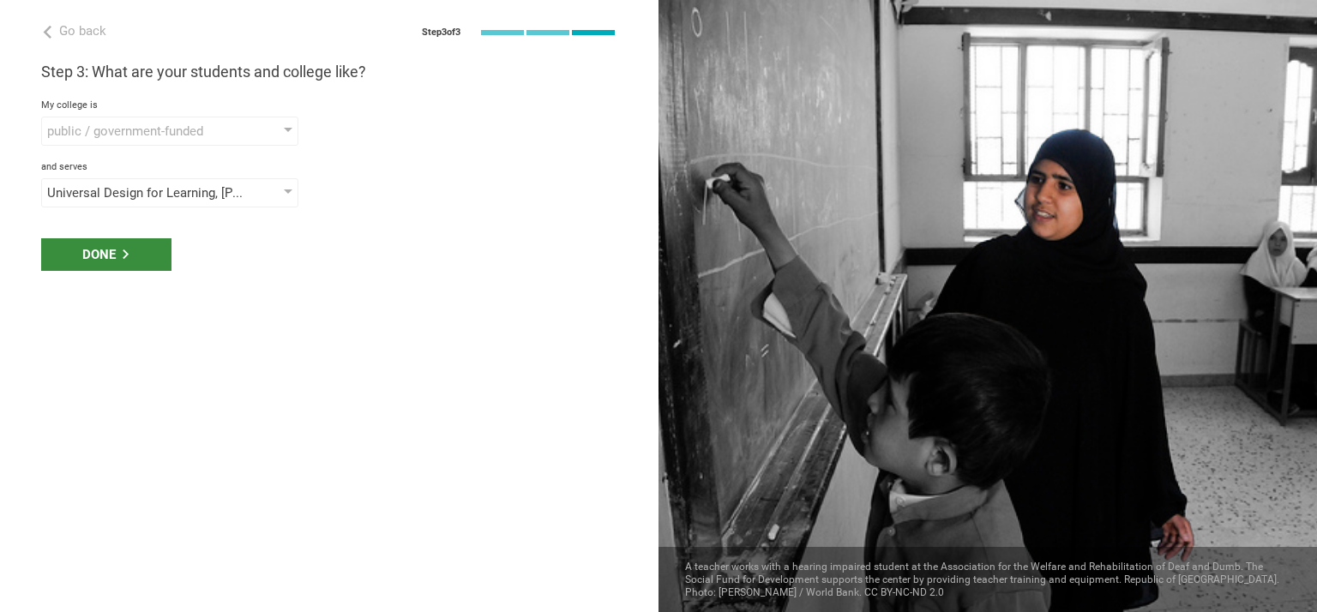
click at [120, 253] on div "Done" at bounding box center [106, 254] width 130 height 33
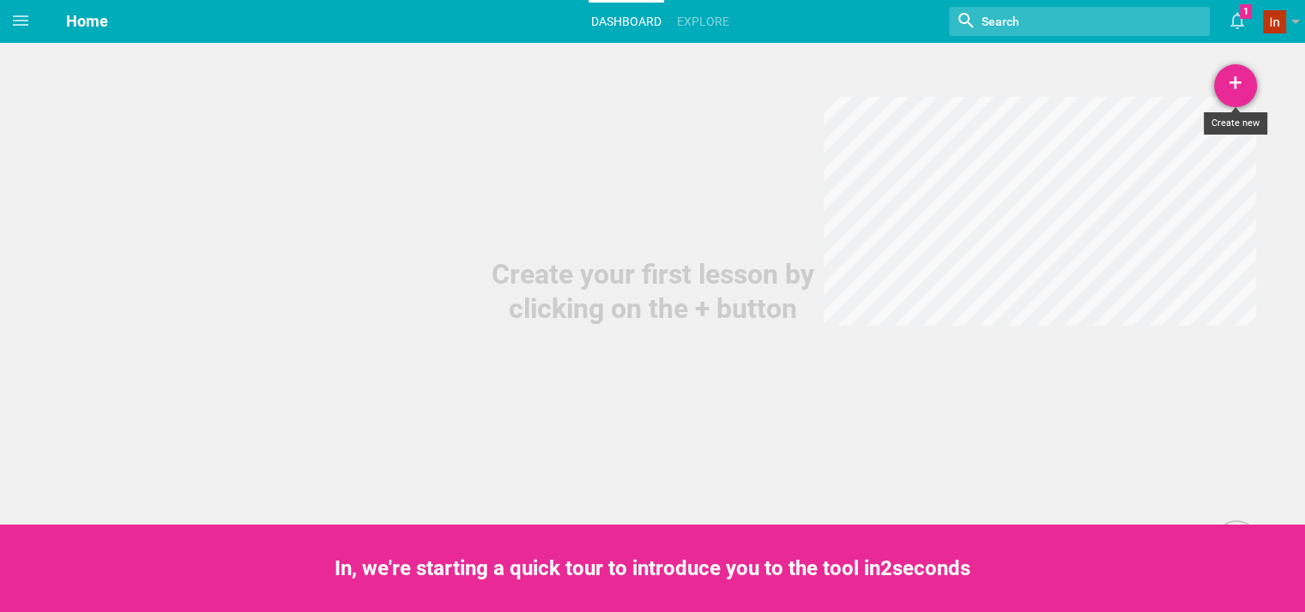
click at [1239, 81] on div "+" at bounding box center [1235, 85] width 43 height 43
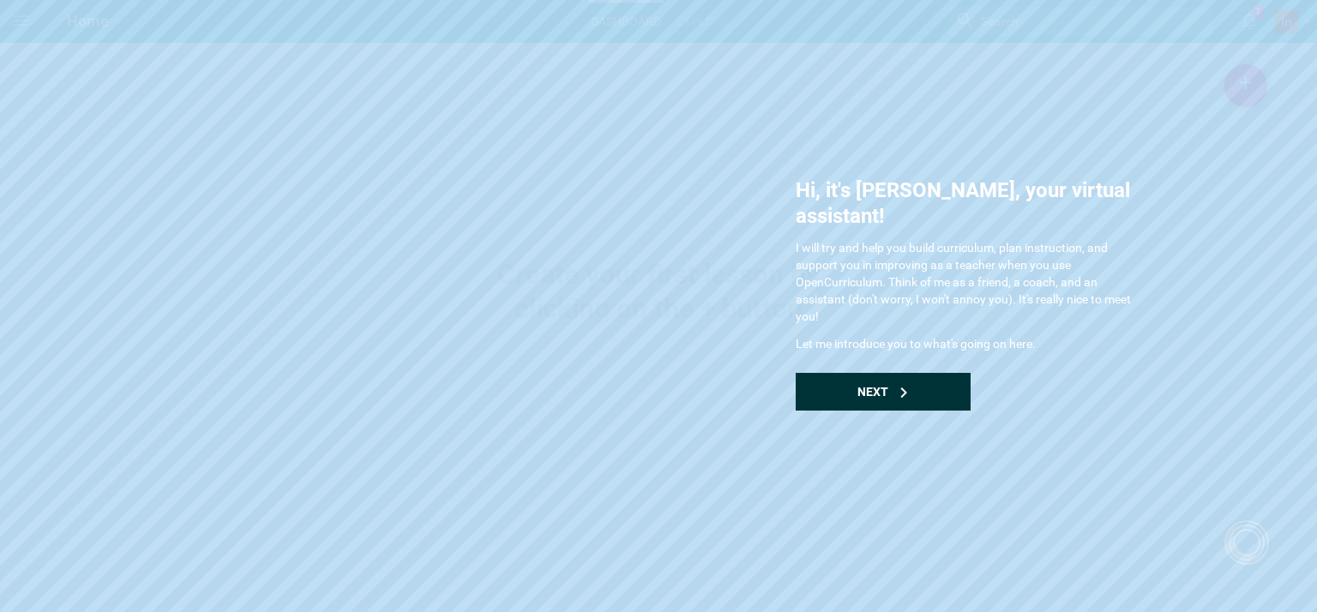
click at [899, 388] on icon at bounding box center [904, 393] width 10 height 10
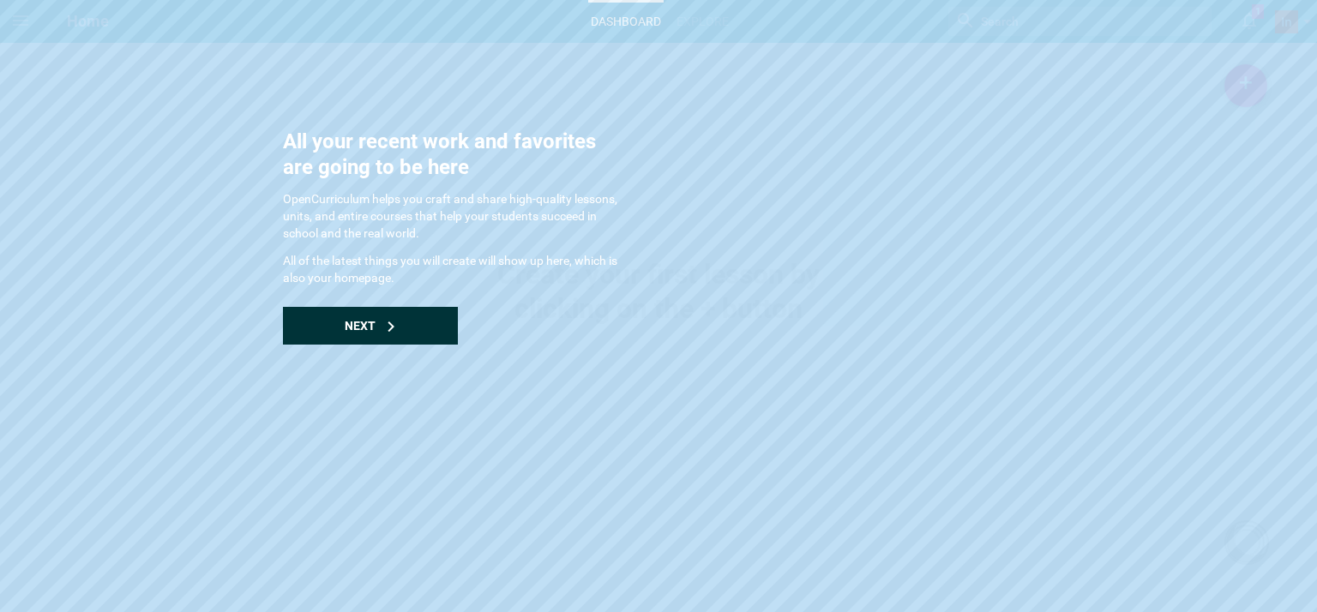
click at [395, 329] on div "Next" at bounding box center [370, 326] width 175 height 38
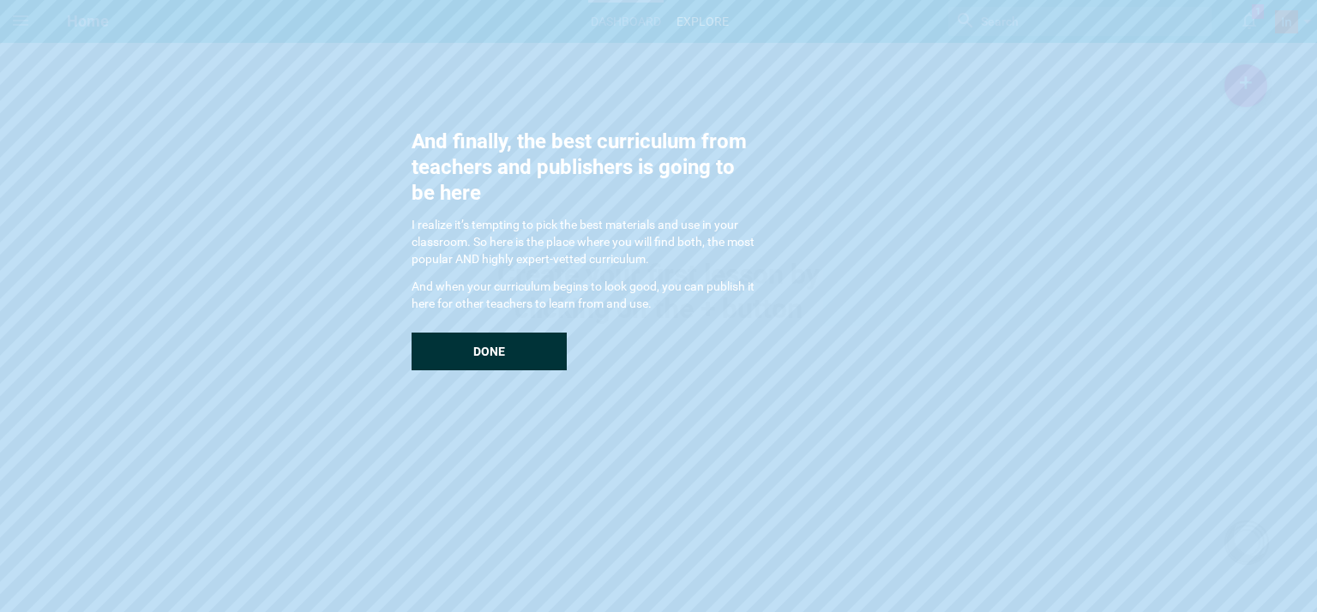
click at [463, 356] on div "Done" at bounding box center [489, 352] width 155 height 38
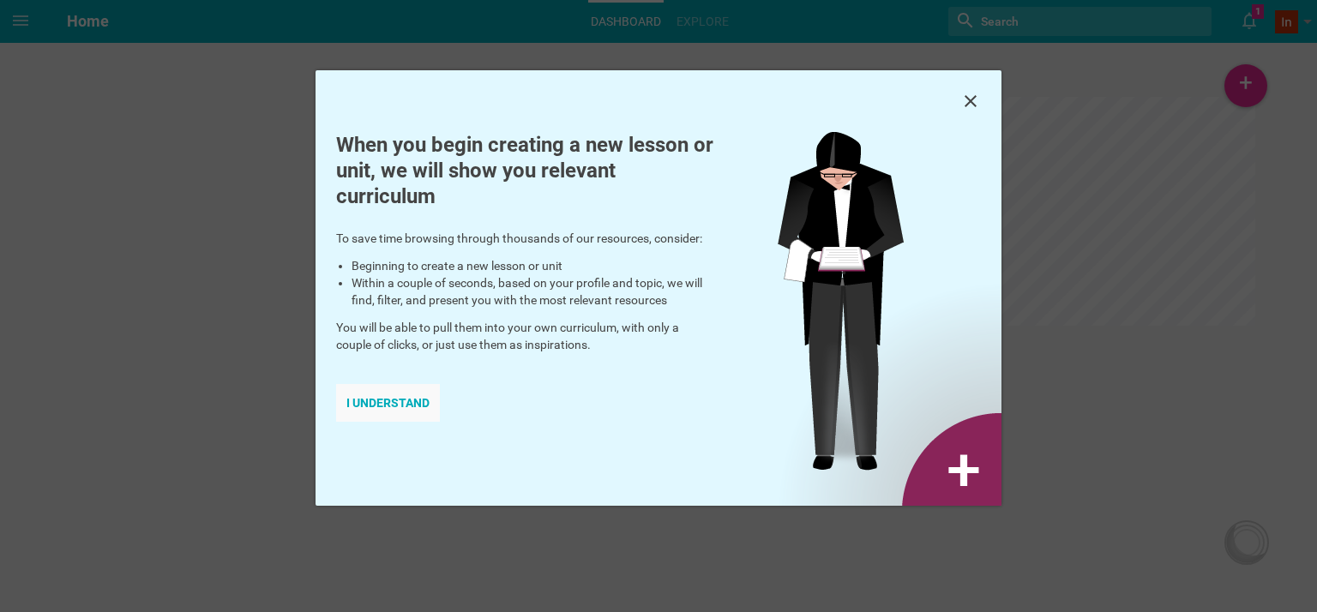
click at [407, 407] on div "I understand" at bounding box center [388, 403] width 104 height 38
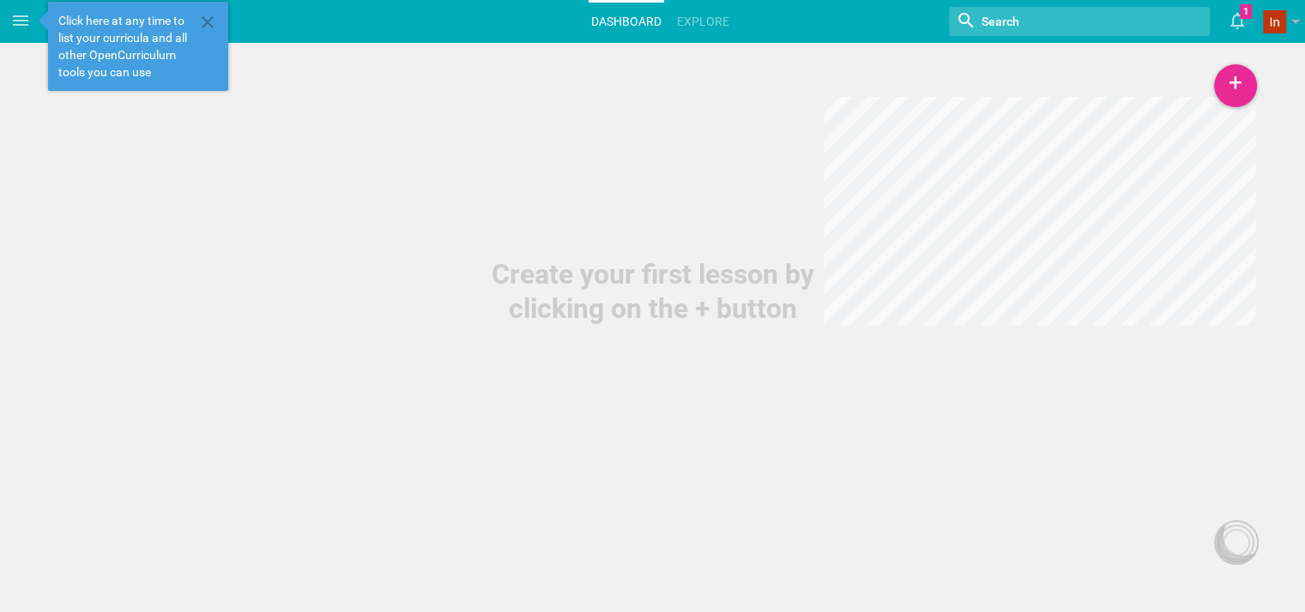
click at [407, 407] on div "Home Planner My Libraries My Curriculum My Files Home Dashboard Explore Nothing…" at bounding box center [652, 306] width 1305 height 612
click at [164, 47] on span "Click here at any time to list your curricula and all other OpenCurriculum tool…" at bounding box center [126, 46] width 136 height 69
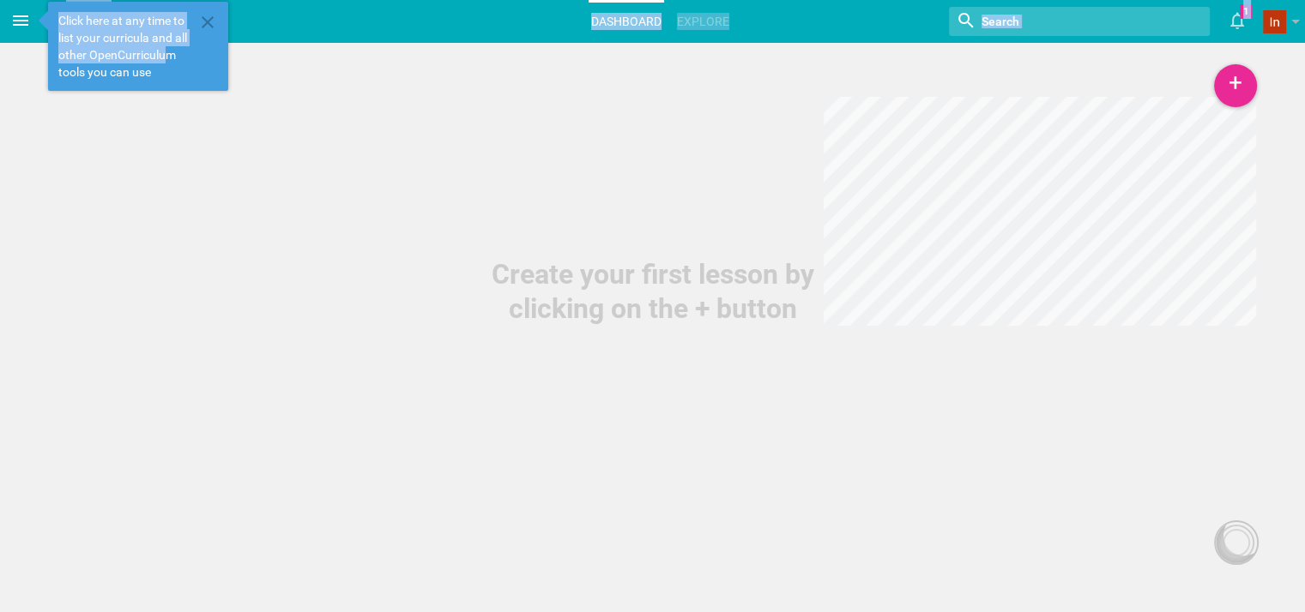
drag, startPoint x: 164, startPoint y: 47, endPoint x: 22, endPoint y: 24, distance: 143.4
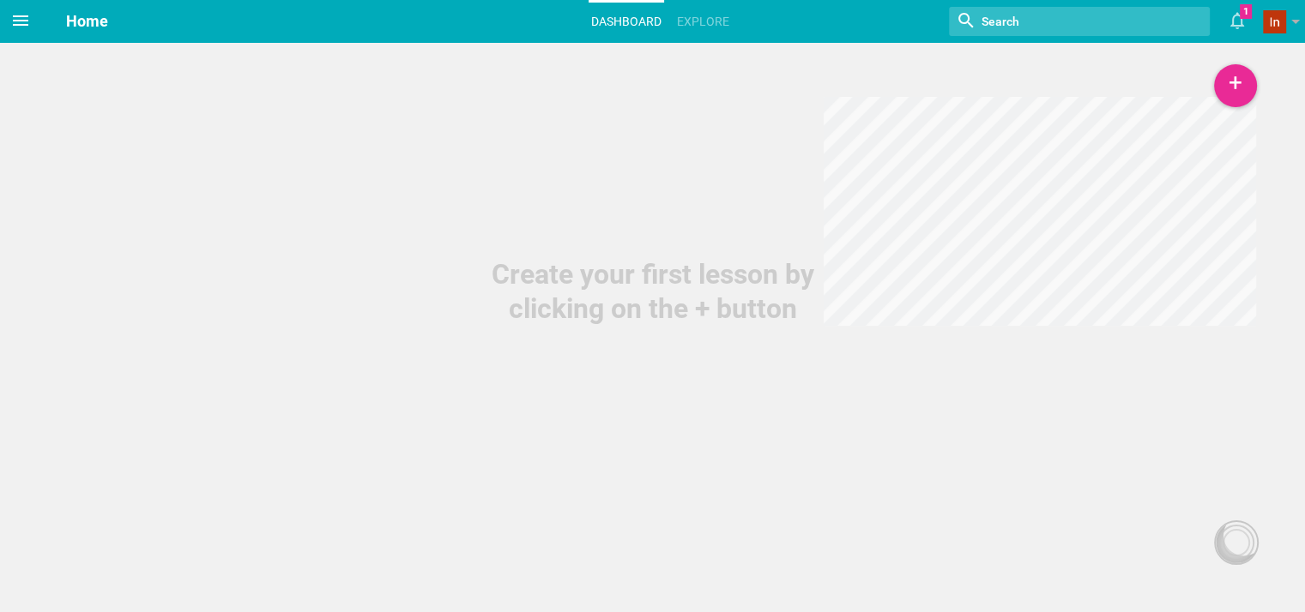
click at [22, 24] on icon at bounding box center [20, 20] width 15 height 10
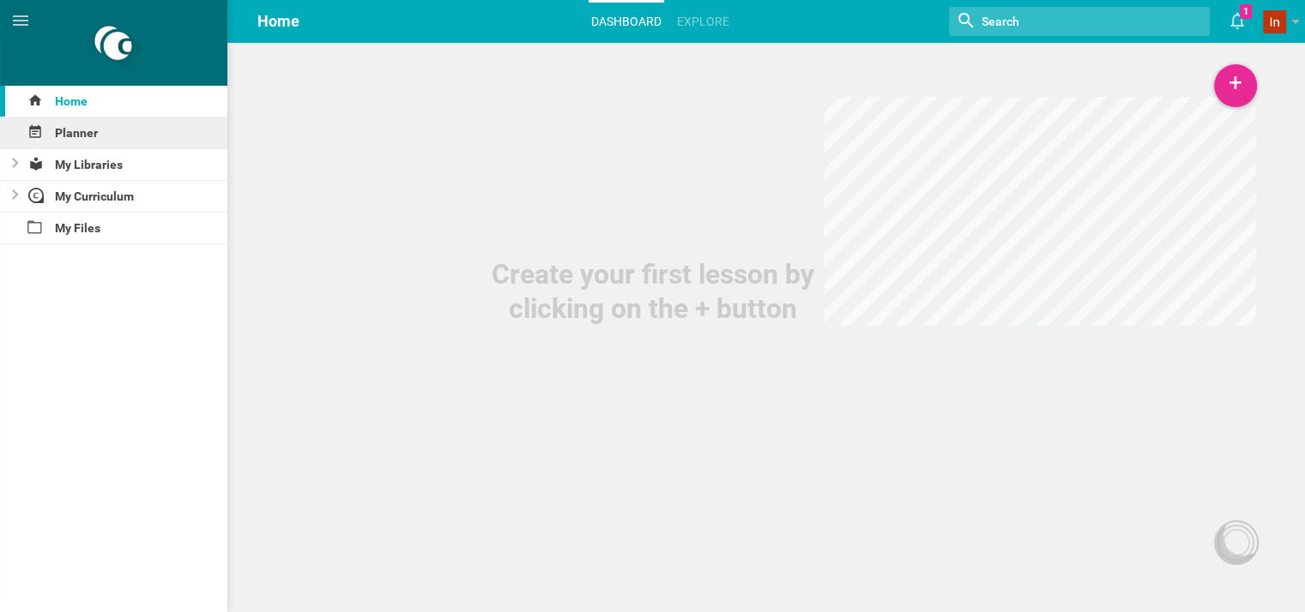
click at [82, 132] on div "Planner" at bounding box center [113, 133] width 227 height 31
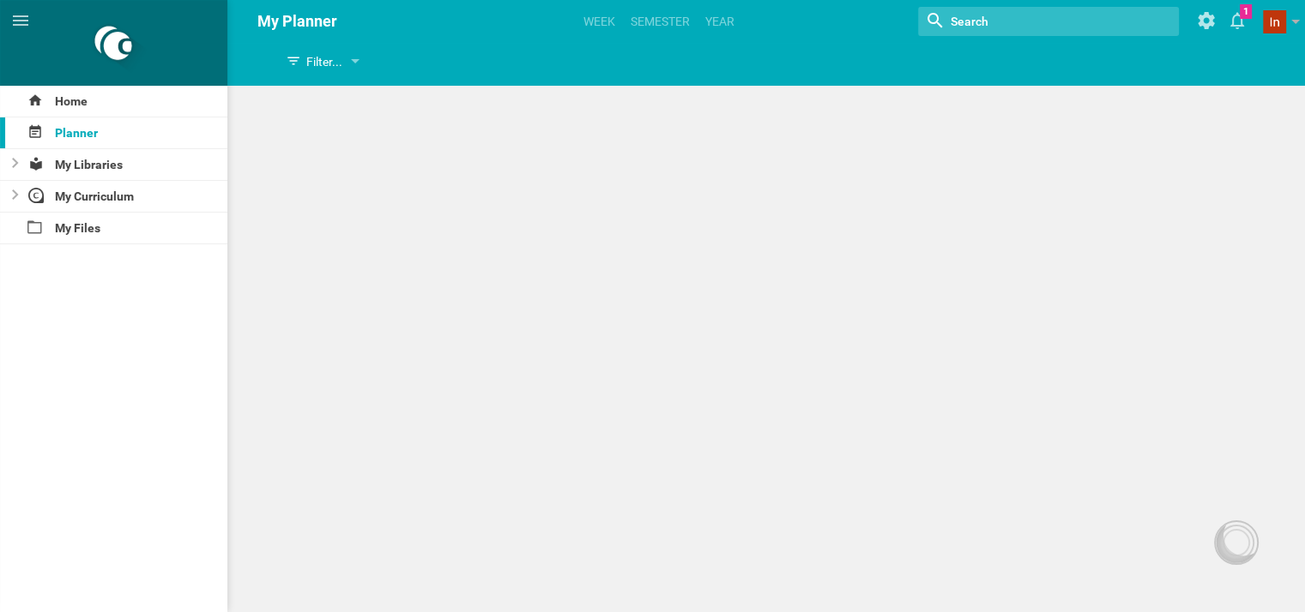
click at [295, 172] on div "thhfgh Filter... Show everything Units Lessons Events Google Calendar events Co…" at bounding box center [652, 306] width 1305 height 612
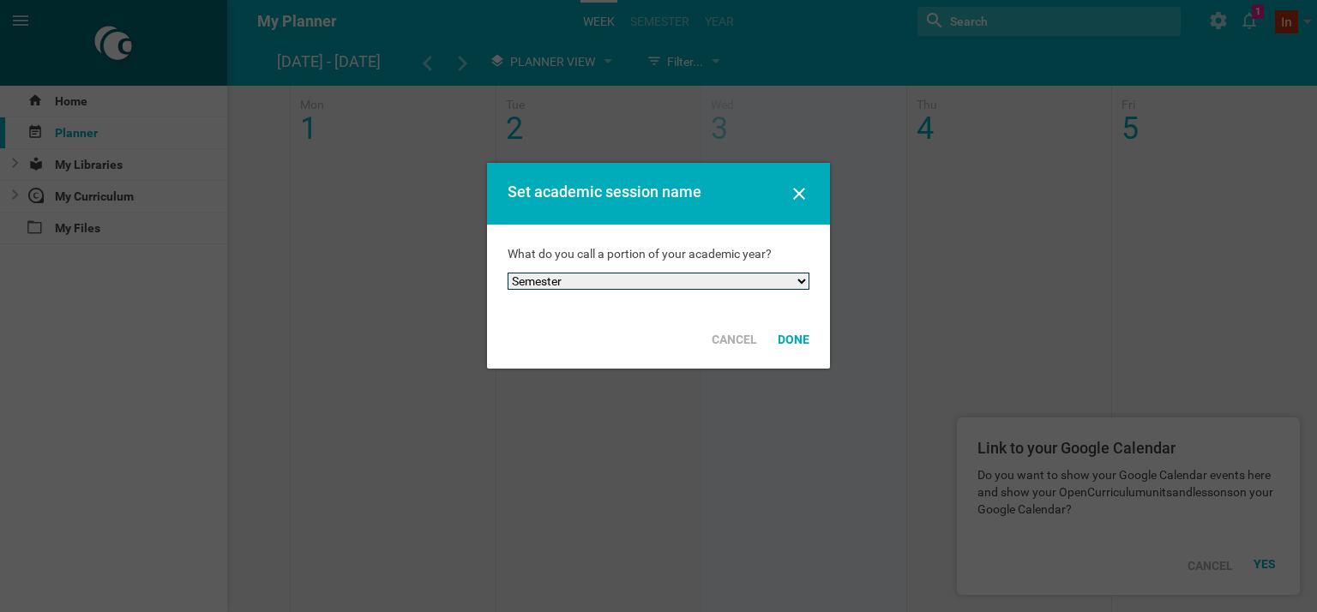
click at [803, 279] on select "Semester Term Quarter Session Period Trimester Other" at bounding box center [659, 281] width 302 height 17
select select "term"
click at [508, 273] on select "Semester Term Quarter Session Period Trimester Other" at bounding box center [659, 281] width 302 height 17
click at [803, 279] on select "Semester Term Quarter Session Period Trimester Other" at bounding box center [659, 281] width 302 height 17
click at [904, 266] on div at bounding box center [658, 306] width 1317 height 612
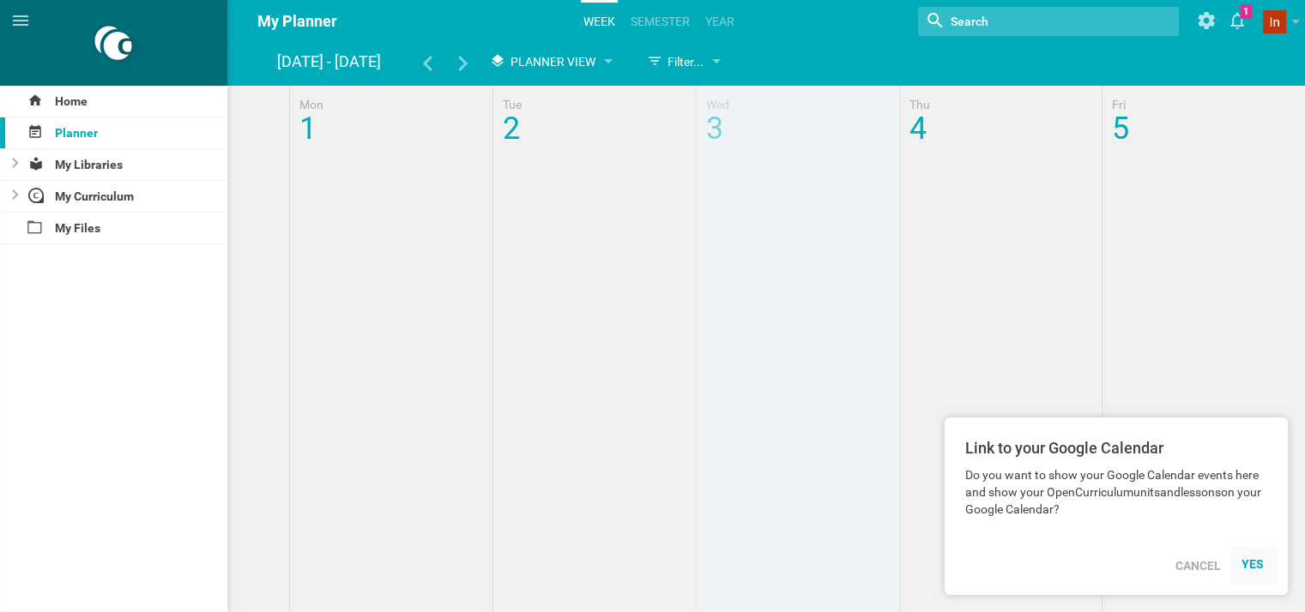
click at [1256, 568] on div "YES" at bounding box center [1254, 564] width 26 height 14
click at [1254, 563] on div "YES" at bounding box center [1254, 564] width 26 height 14
click at [1198, 564] on div "Cancel" at bounding box center [1198, 566] width 66 height 38
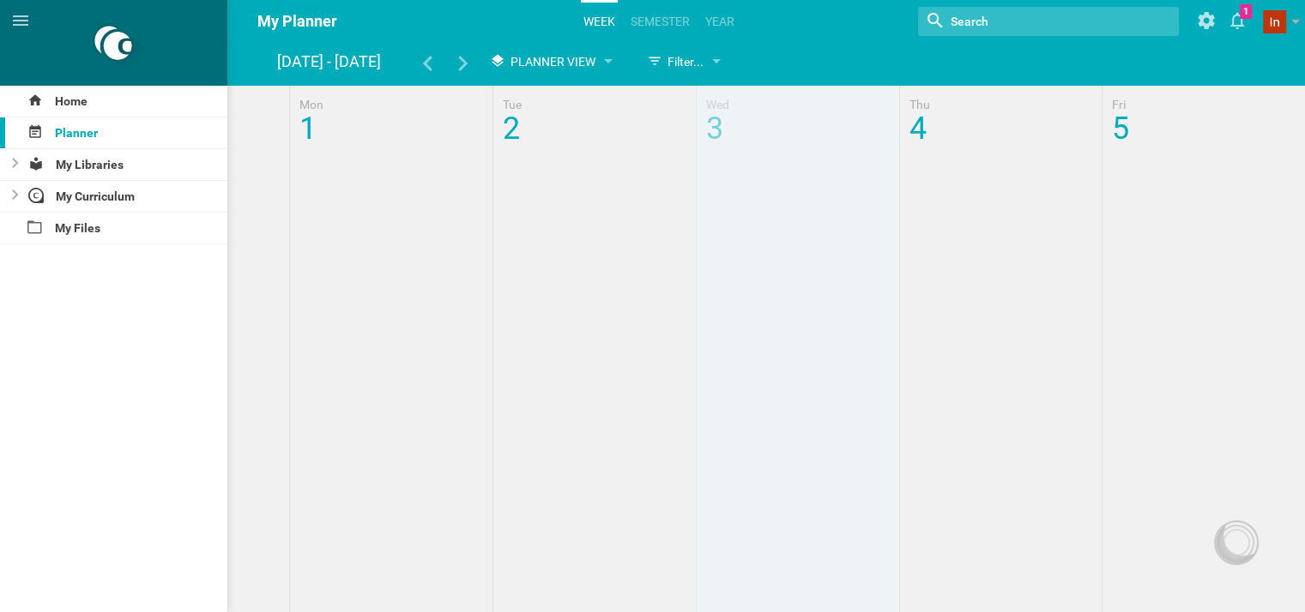
click at [311, 116] on div at bounding box center [770, 118] width 1069 height 65
click at [518, 113] on div at bounding box center [770, 118] width 1069 height 65
click at [713, 131] on div at bounding box center [770, 118] width 1069 height 65
click at [916, 138] on div at bounding box center [770, 118] width 1069 height 65
click at [1122, 130] on div at bounding box center [770, 118] width 1069 height 65
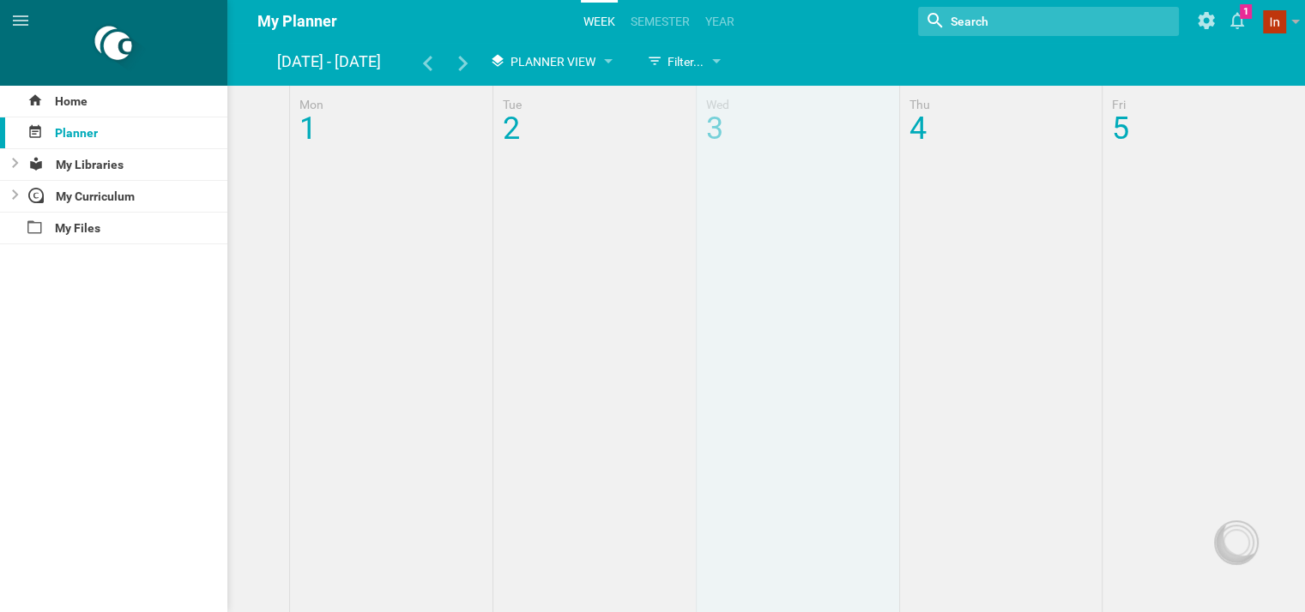
click at [300, 57] on div "[DATE] - [DATE]" at bounding box center [332, 61] width 111 height 31
click at [323, 118] on div at bounding box center [770, 118] width 1069 height 65
click at [540, 62] on span "Planner View" at bounding box center [552, 62] width 85 height 14
click at [531, 138] on li "Planner View" at bounding box center [552, 134] width 142 height 38
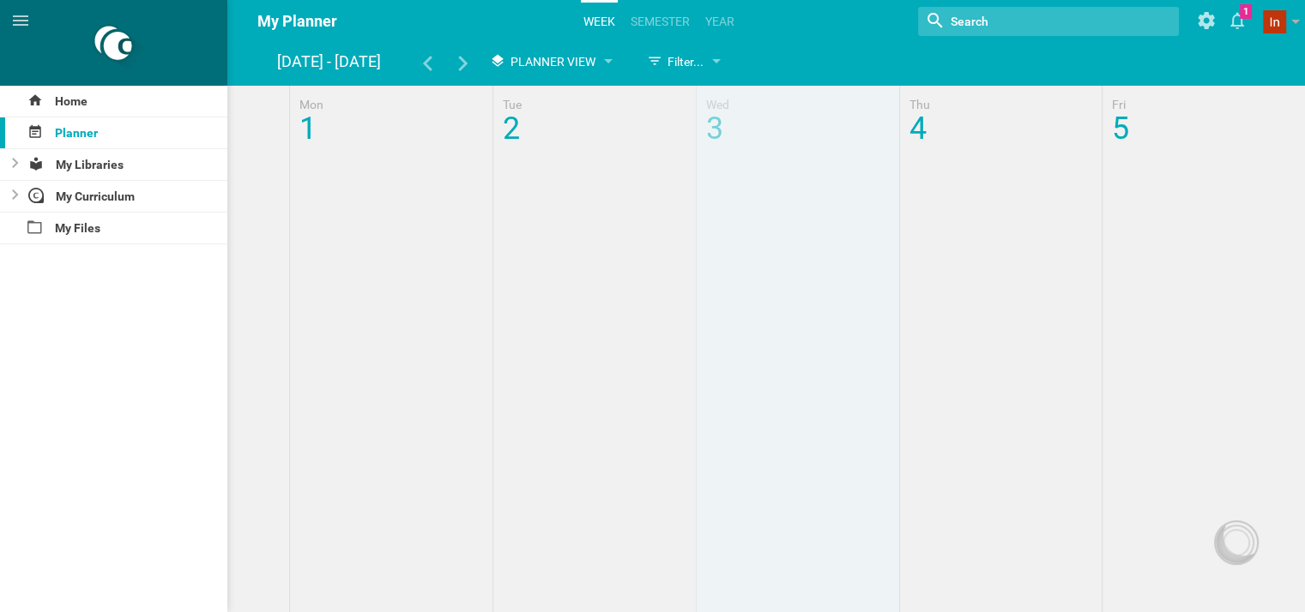
click at [310, 117] on div at bounding box center [770, 118] width 1069 height 65
click at [288, 60] on div "[DATE] - [DATE]" at bounding box center [332, 61] width 111 height 31
click at [308, 114] on div at bounding box center [770, 118] width 1069 height 65
click at [305, 106] on div at bounding box center [770, 118] width 1069 height 65
click at [304, 106] on div at bounding box center [770, 118] width 1069 height 65
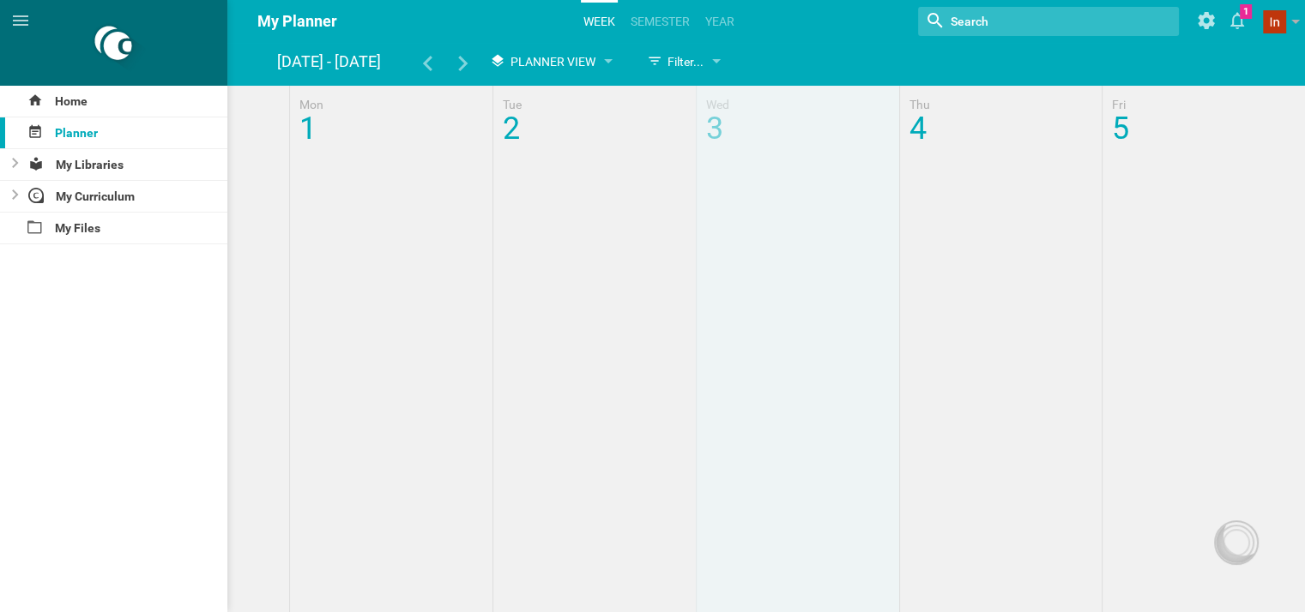
click at [304, 106] on div at bounding box center [770, 118] width 1069 height 65
click at [311, 126] on div at bounding box center [770, 118] width 1069 height 65
click at [310, 139] on div at bounding box center [770, 118] width 1069 height 65
click at [322, 205] on div at bounding box center [770, 515] width 1069 height 858
click at [390, 284] on div at bounding box center [770, 515] width 1069 height 858
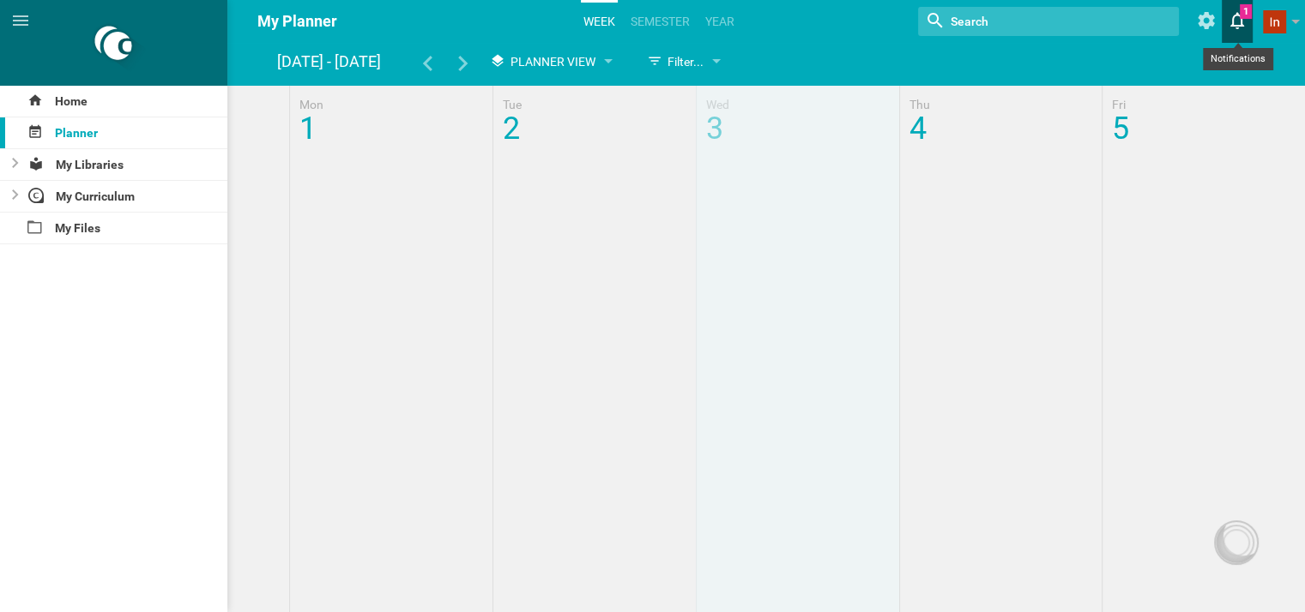
click at [1243, 13] on icon at bounding box center [1236, 20] width 31 height 41
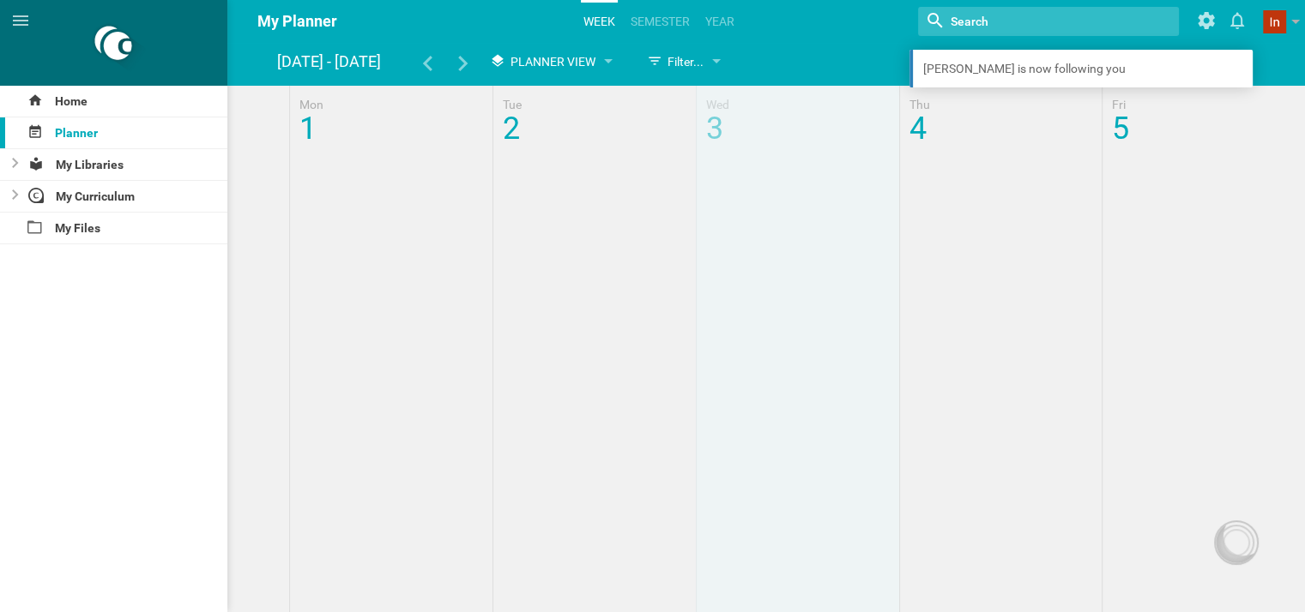
click at [983, 239] on div at bounding box center [770, 515] width 1069 height 858
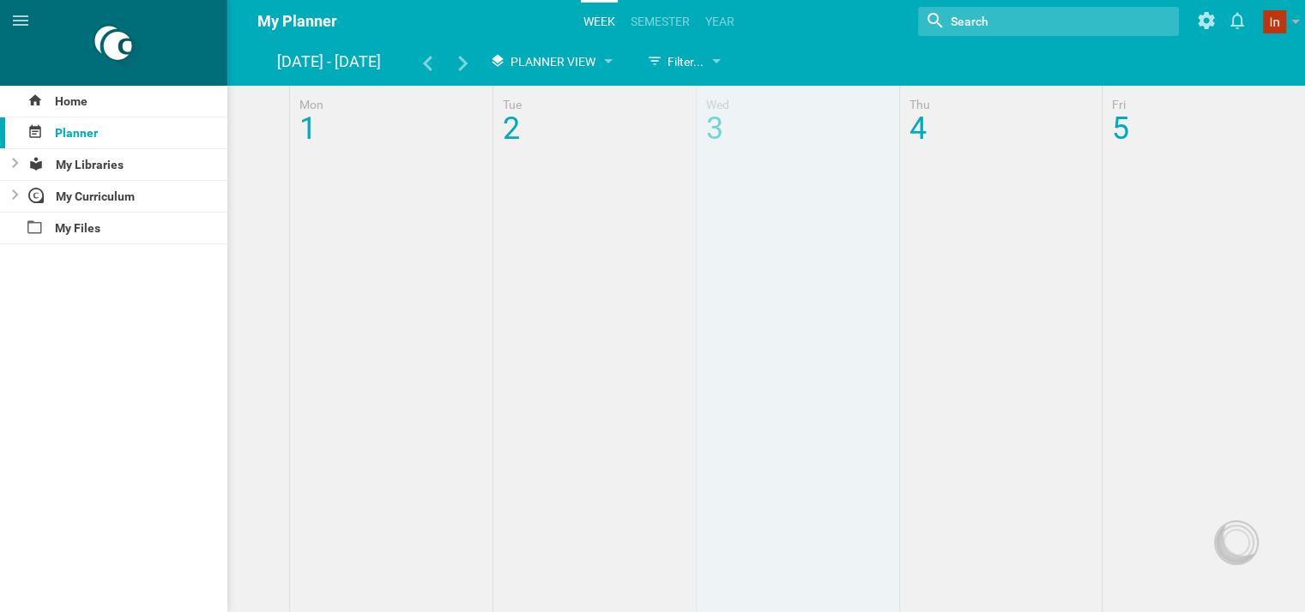
click at [595, 13] on link "Week" at bounding box center [599, 22] width 37 height 38
click at [595, 14] on link "Week" at bounding box center [599, 22] width 37 height 38
click at [291, 57] on div "[DATE] - [DATE]" at bounding box center [332, 61] width 111 height 31
click at [322, 57] on div "[DATE] - [DATE]" at bounding box center [332, 61] width 111 height 31
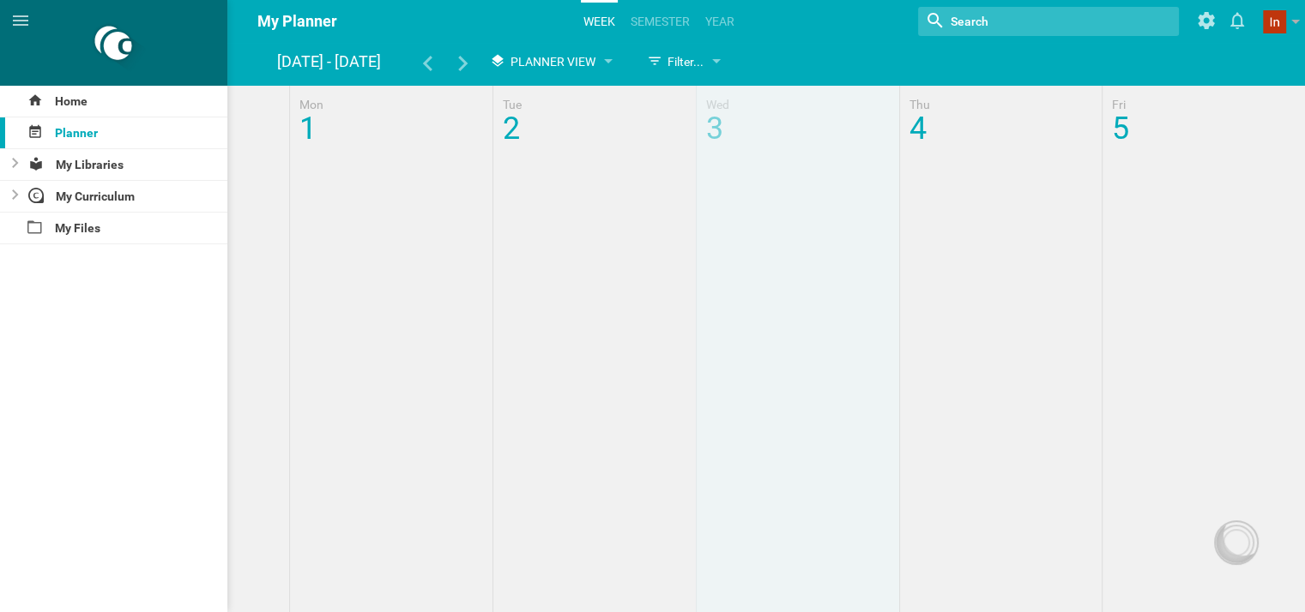
click at [322, 58] on div "[DATE] - [DATE]" at bounding box center [332, 61] width 111 height 31
click at [313, 119] on div at bounding box center [770, 118] width 1069 height 65
click at [313, 108] on div at bounding box center [770, 118] width 1069 height 65
click at [310, 104] on div at bounding box center [770, 118] width 1069 height 65
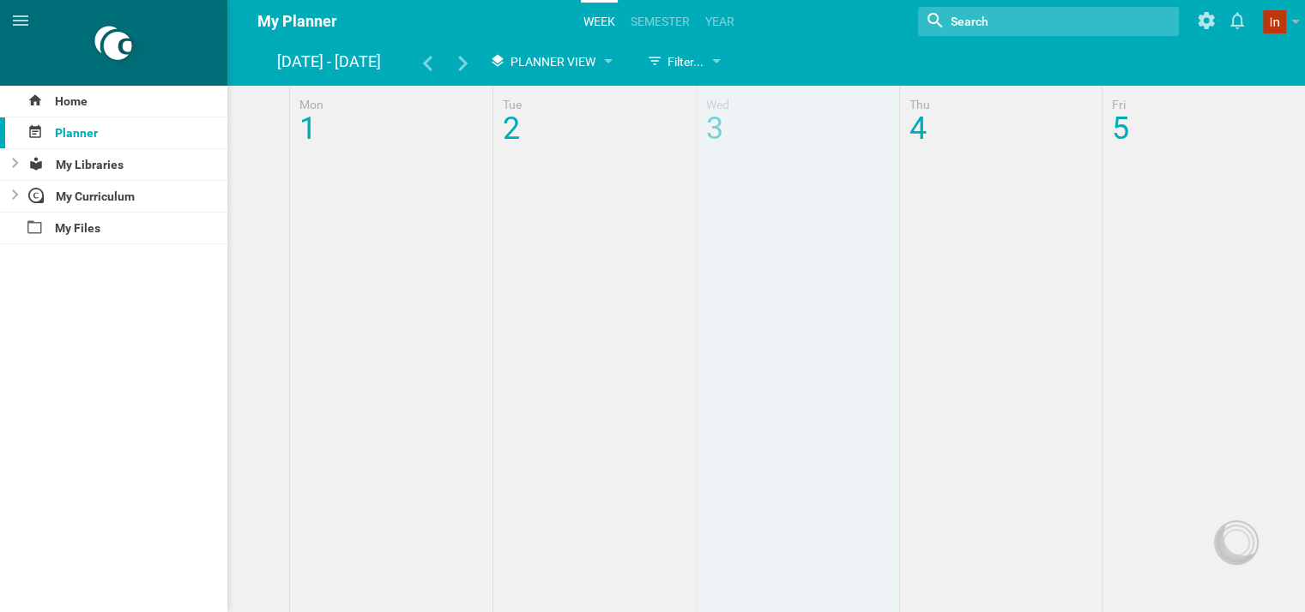
click at [316, 124] on div at bounding box center [770, 118] width 1069 height 65
click at [335, 197] on div at bounding box center [770, 515] width 1069 height 858
